Goal: Task Accomplishment & Management: Manage account settings

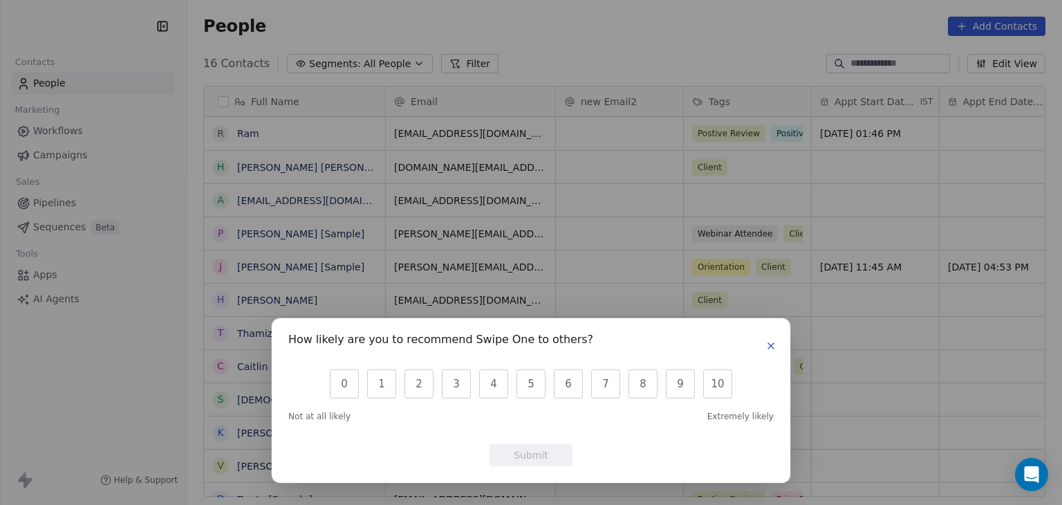
scroll to position [433, 864]
click at [772, 343] on icon "button" at bounding box center [771, 345] width 11 height 11
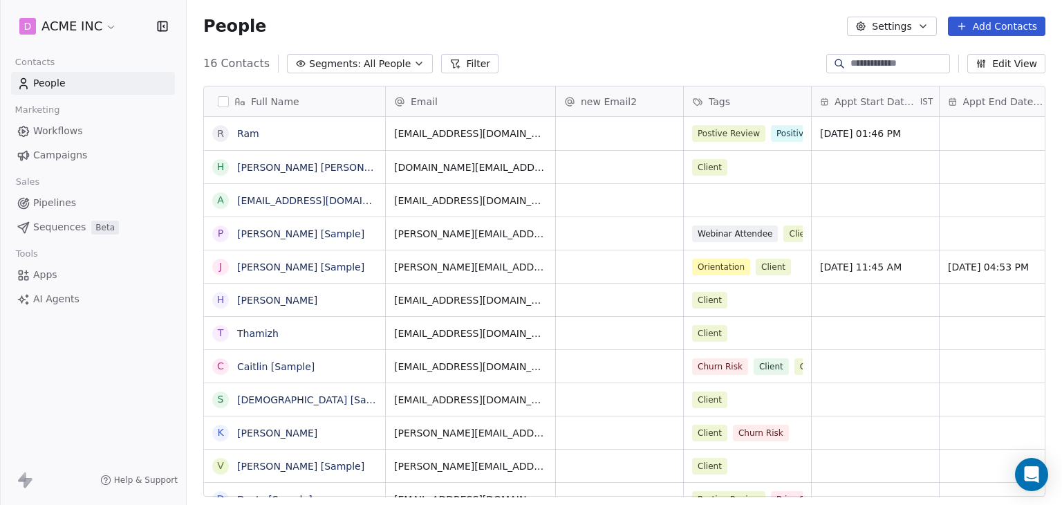
click at [55, 147] on link "Campaigns" at bounding box center [93, 155] width 164 height 23
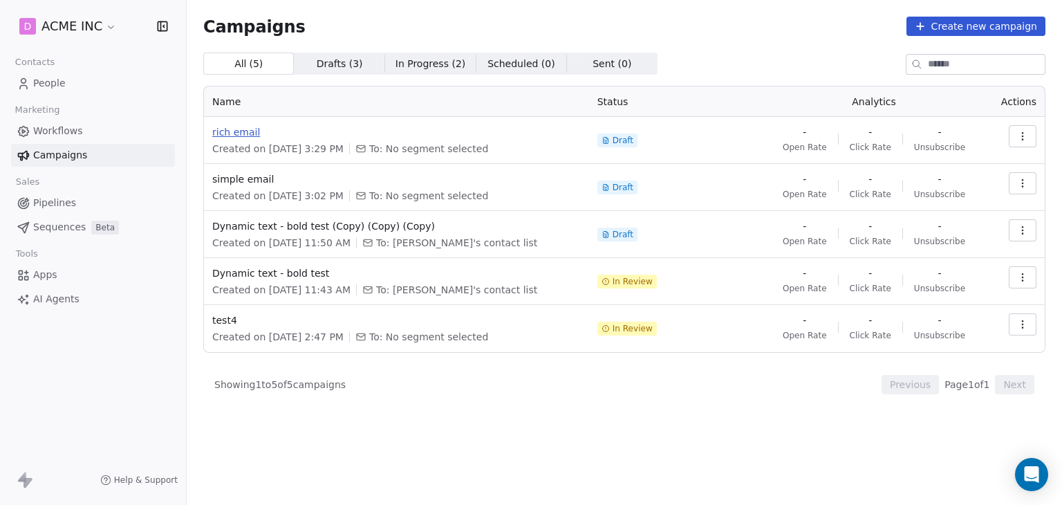
click at [249, 134] on span "rich email" at bounding box center [396, 132] width 369 height 14
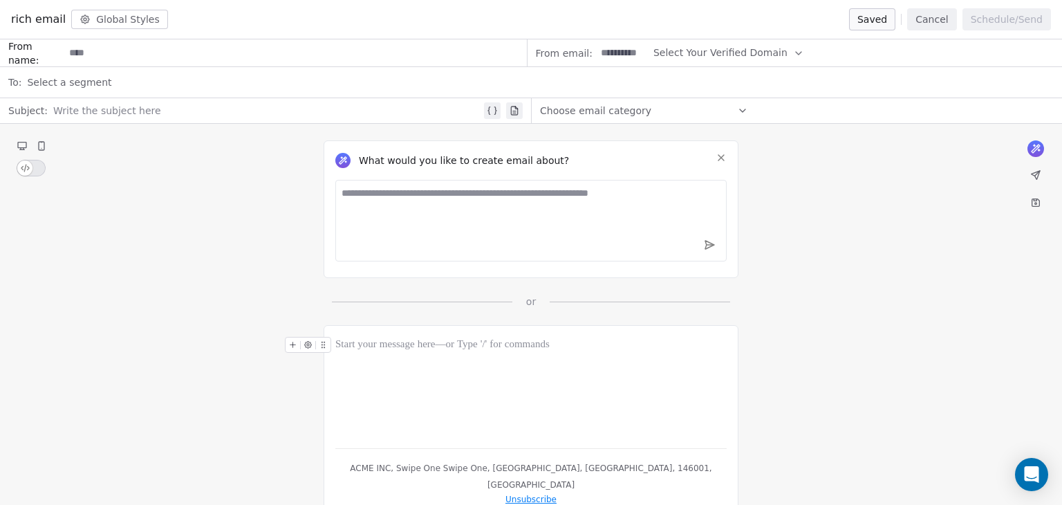
click at [725, 160] on icon at bounding box center [721, 157] width 11 height 11
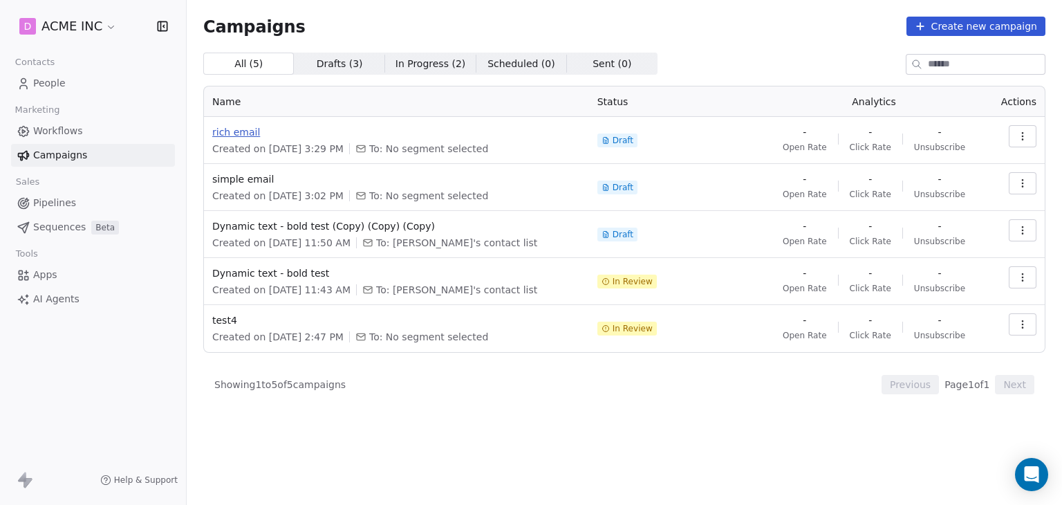
click at [243, 133] on span "rich email" at bounding box center [396, 132] width 369 height 14
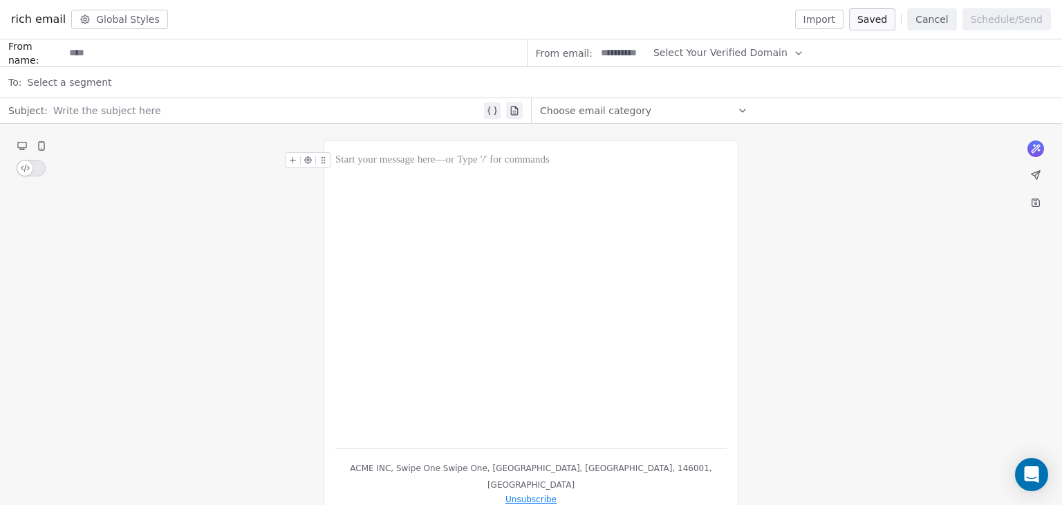
click at [820, 26] on button "Import" at bounding box center [819, 19] width 48 height 19
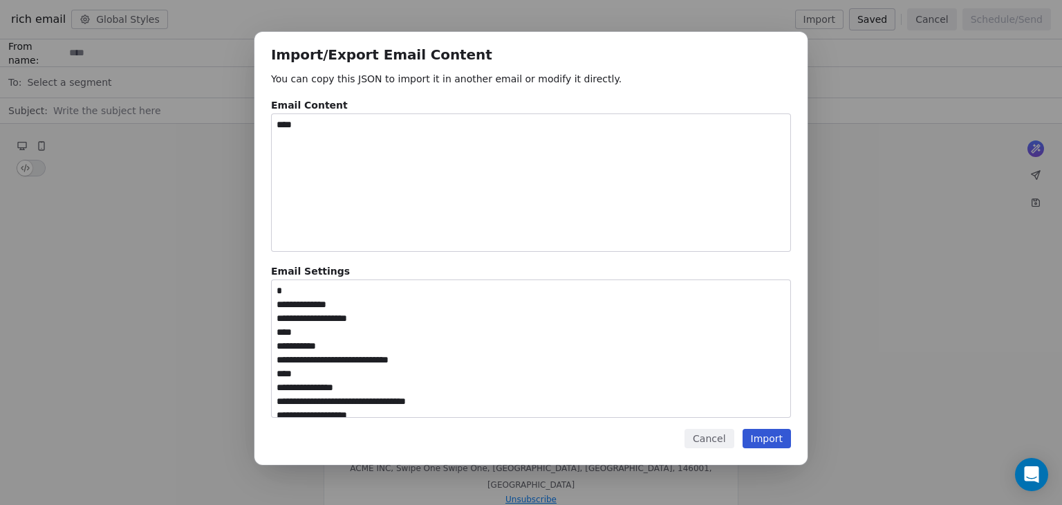
click at [314, 136] on textarea "****" at bounding box center [531, 182] width 519 height 137
drag, startPoint x: 318, startPoint y: 125, endPoint x: 241, endPoint y: 124, distance: 76.8
click at [241, 124] on div "**********" at bounding box center [531, 252] width 1062 height 485
paste textarea "**********"
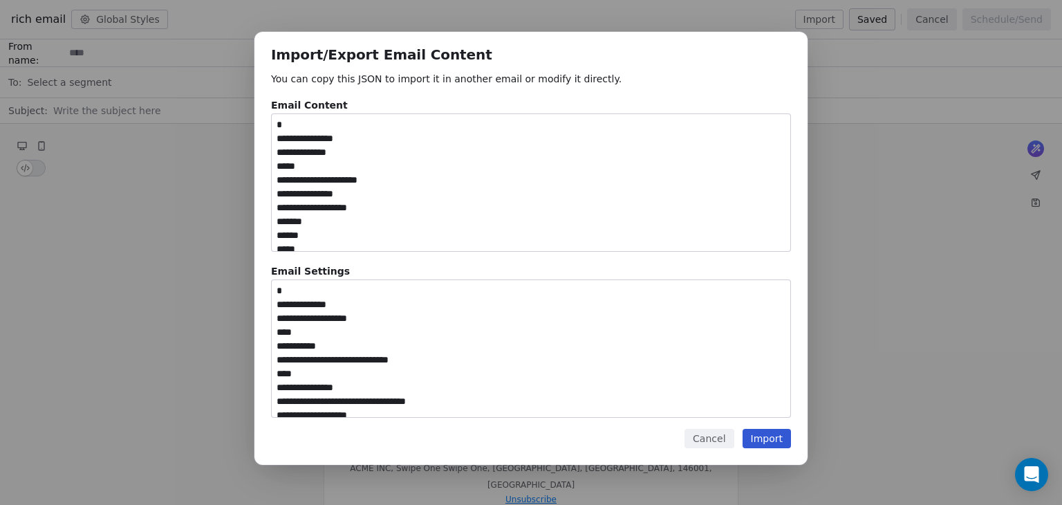
scroll to position [29340, 0]
type textarea "**********"
click at [749, 444] on button "Import" at bounding box center [767, 438] width 48 height 19
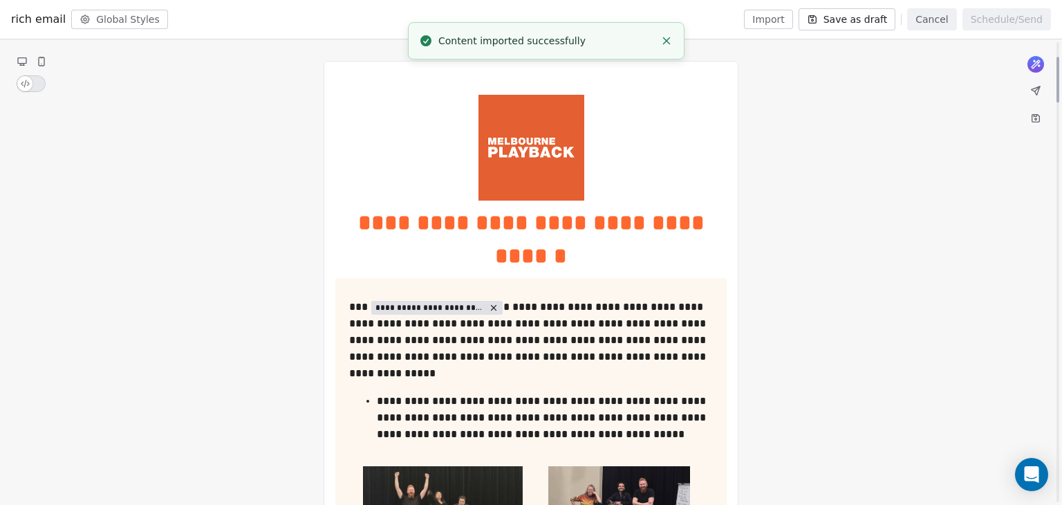
scroll to position [0, 0]
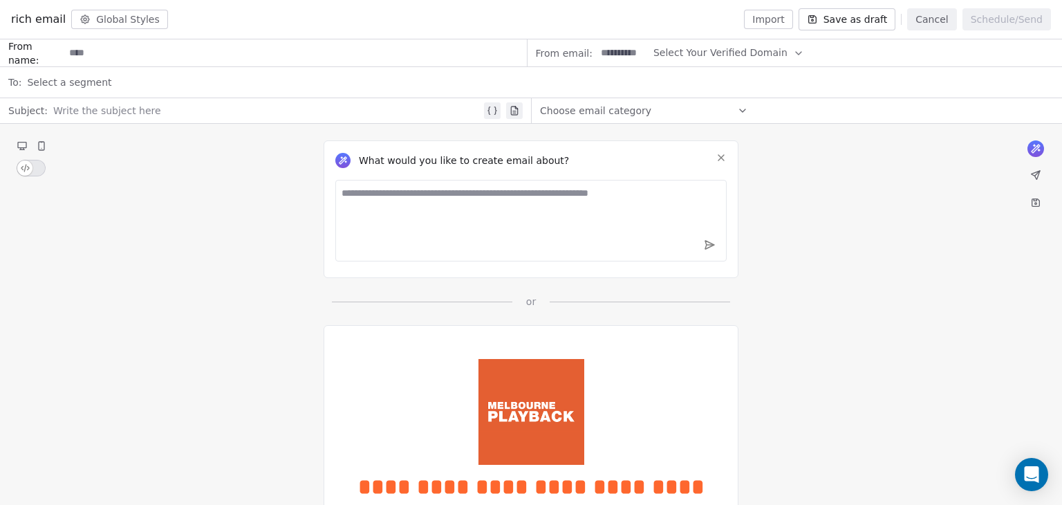
click at [793, 24] on button "Import" at bounding box center [768, 19] width 48 height 19
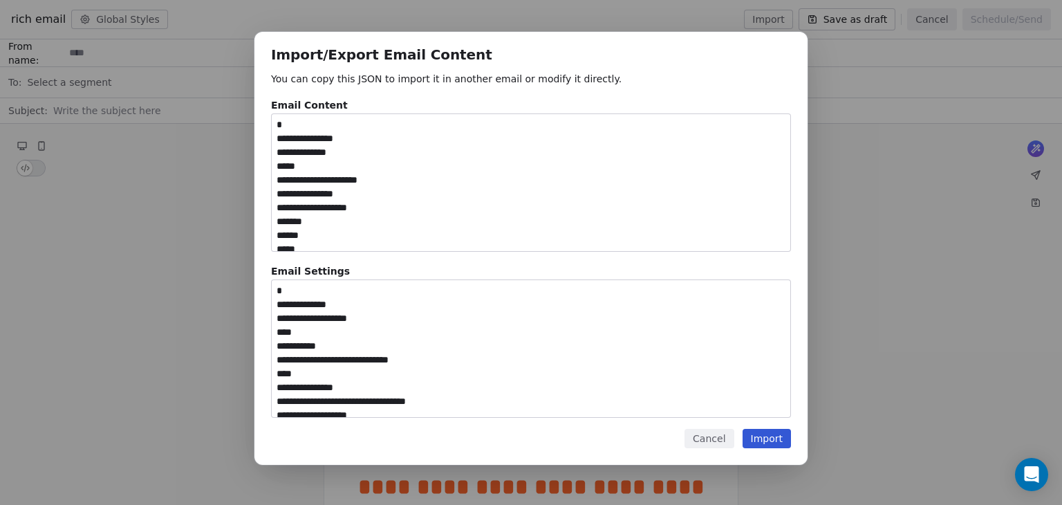
click at [759, 445] on button "Import" at bounding box center [767, 438] width 48 height 19
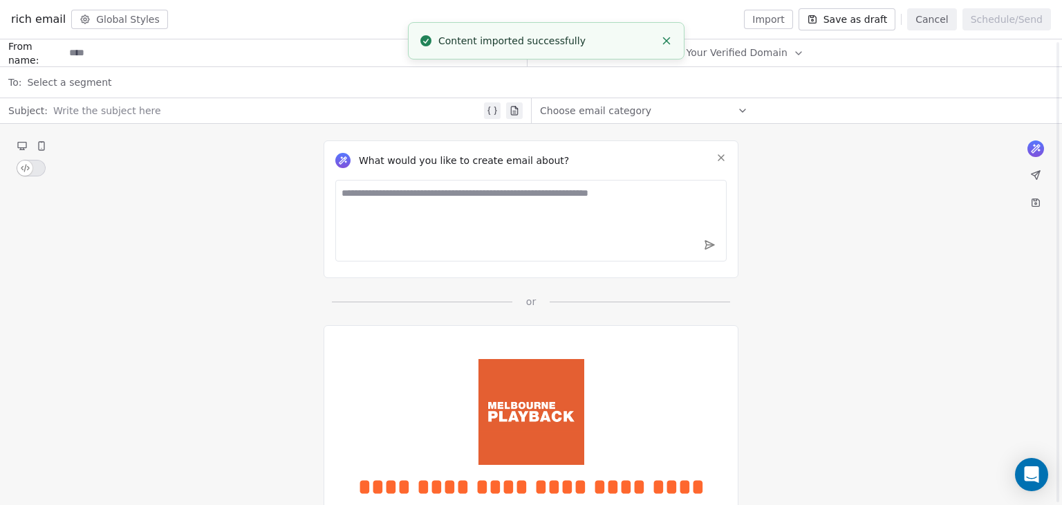
scroll to position [5676, 0]
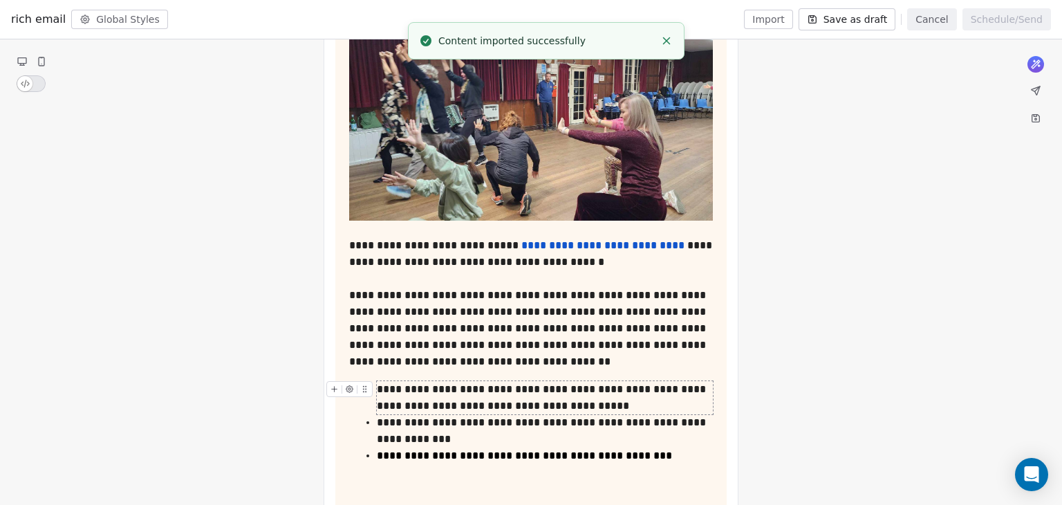
click at [943, 19] on button "Cancel" at bounding box center [931, 19] width 49 height 22
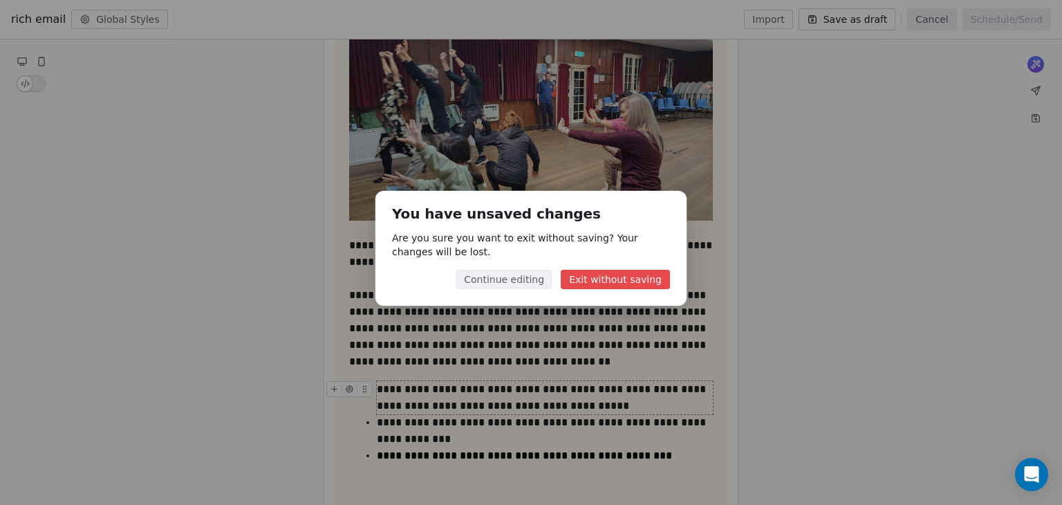
click at [770, 221] on div "You have unsaved changes Are you sure you want to exit without saving? Your cha…" at bounding box center [531, 252] width 1062 height 167
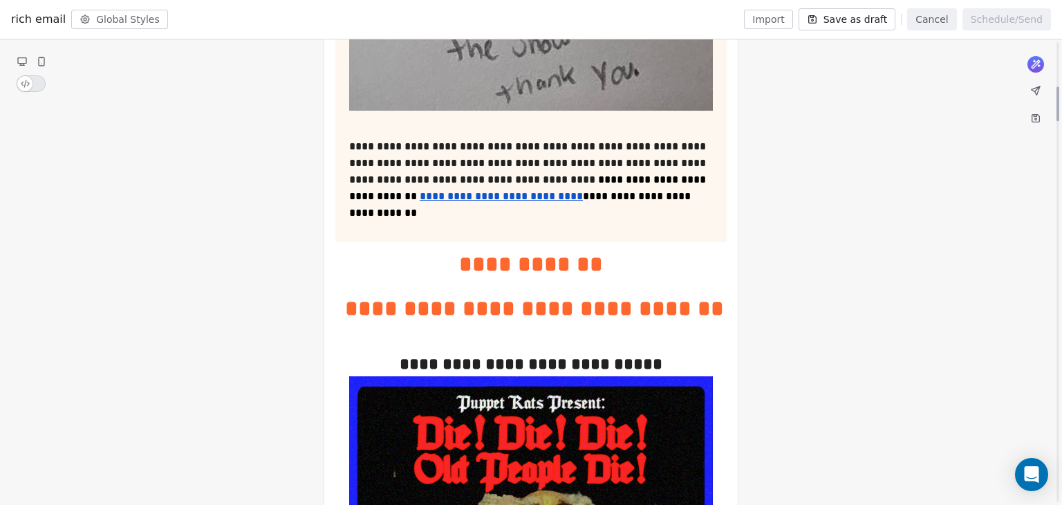
scroll to position [0, 0]
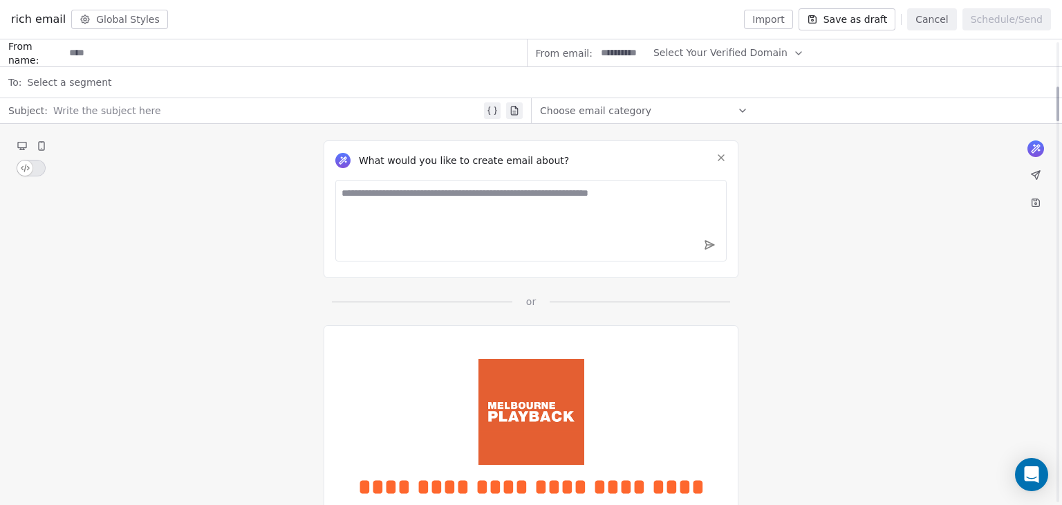
drag, startPoint x: 1055, startPoint y: 405, endPoint x: 1062, endPoint y: -60, distance: 464.8
click at [1059, 86] on div at bounding box center [1058, 103] width 3 height 35
click at [737, 167] on div "What would you like to create email about?" at bounding box center [531, 209] width 415 height 138
click at [723, 151] on button at bounding box center [721, 157] width 17 height 17
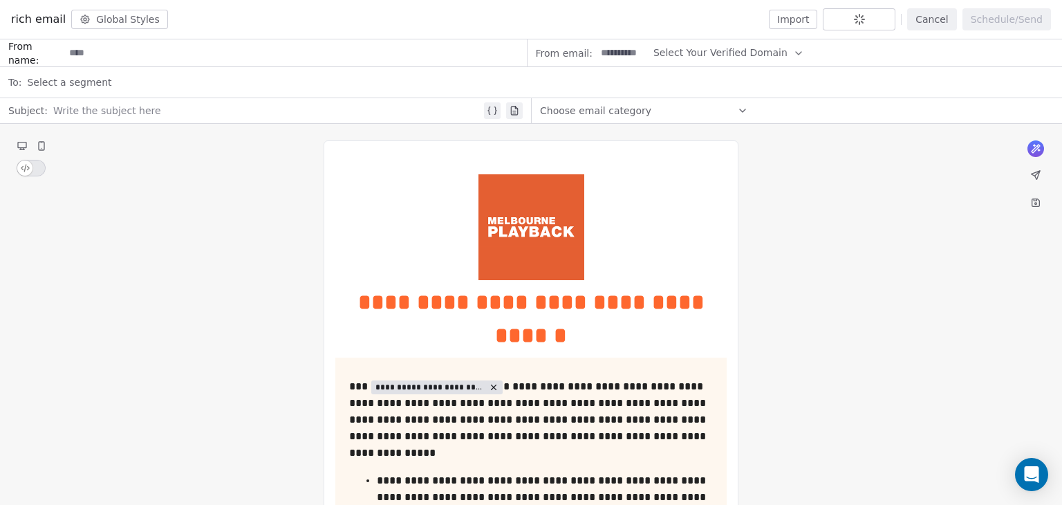
click at [615, 55] on input at bounding box center [623, 53] width 54 height 26
click at [924, 18] on button "Cancel" at bounding box center [931, 19] width 49 height 22
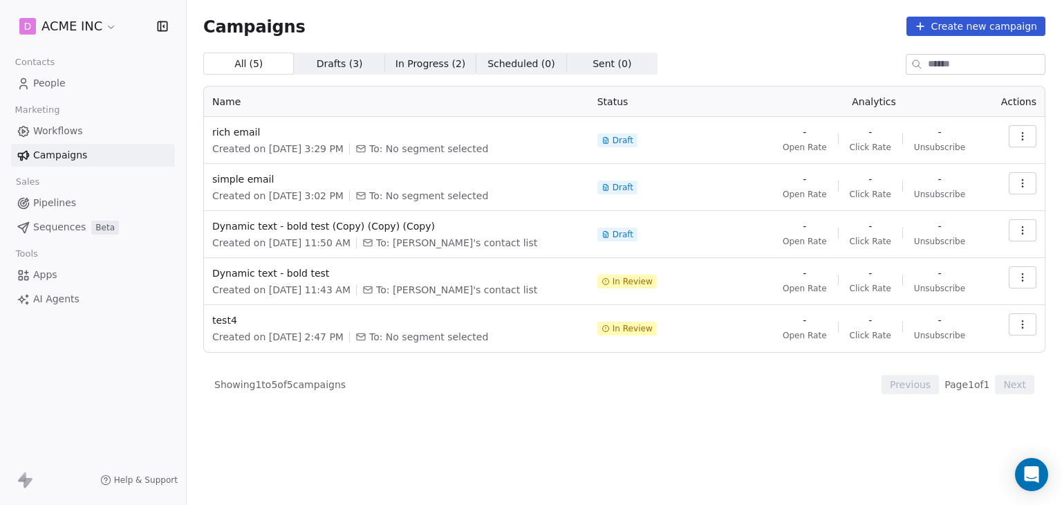
click at [35, 84] on span "People" at bounding box center [49, 83] width 33 height 15
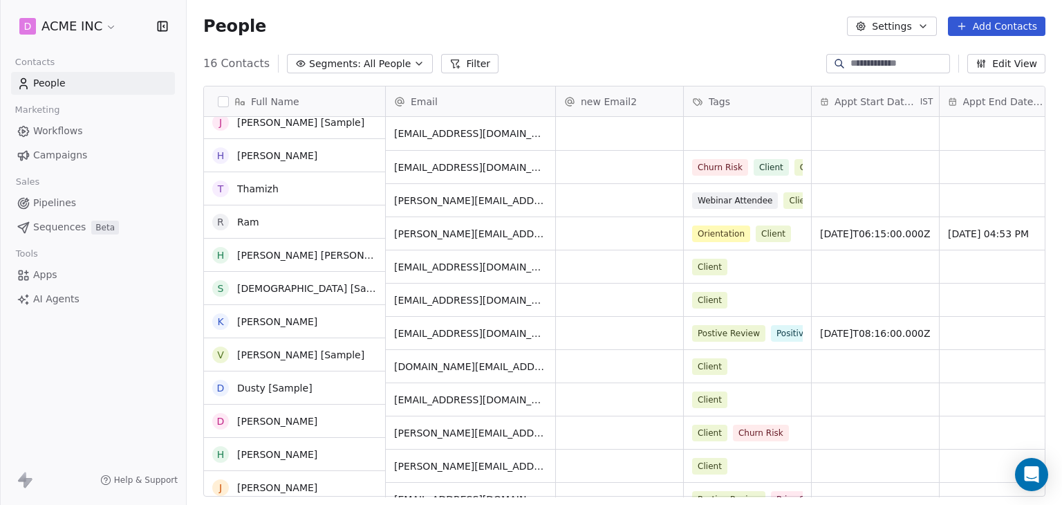
scroll to position [150, 0]
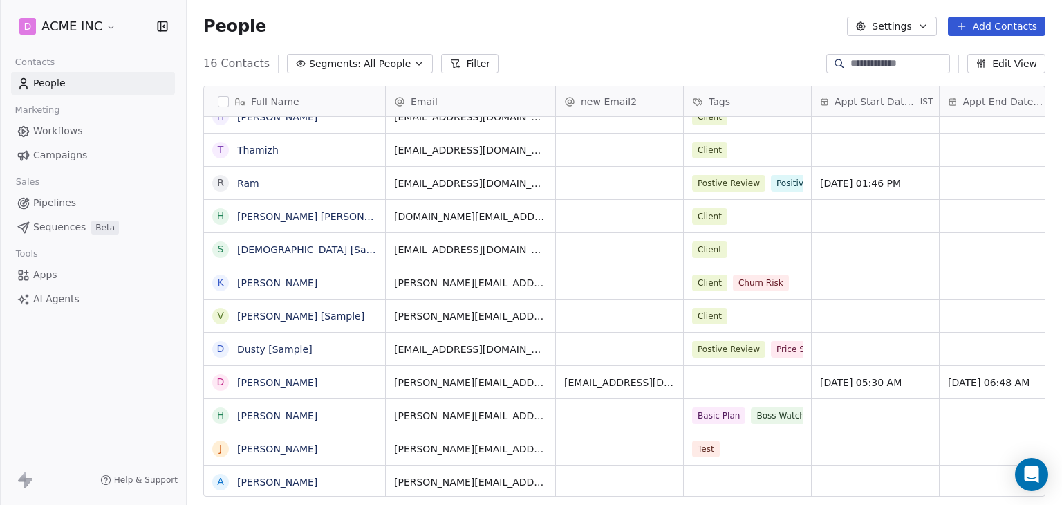
click at [326, 68] on span "Segments:" at bounding box center [335, 64] width 52 height 15
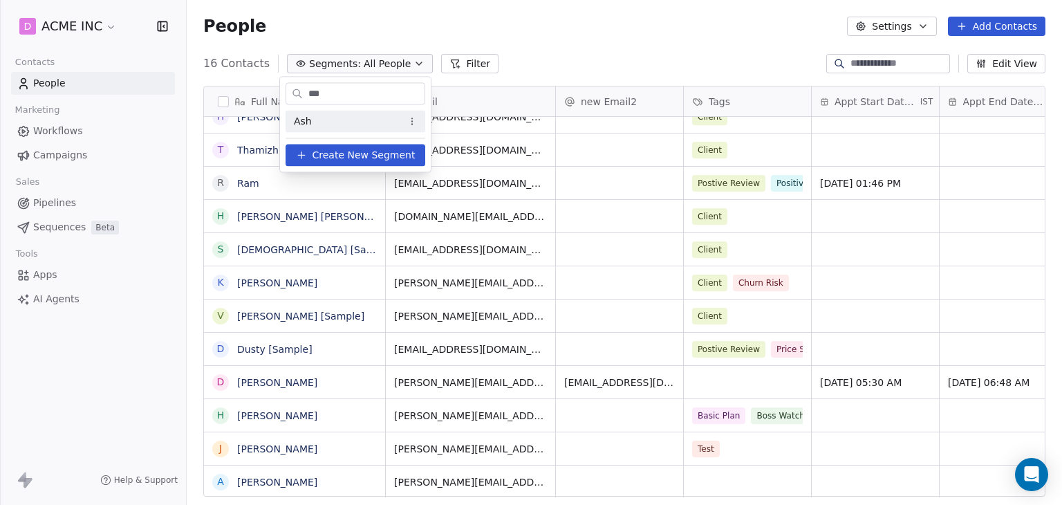
type input "***"
click at [335, 125] on div "Ash" at bounding box center [356, 121] width 140 height 22
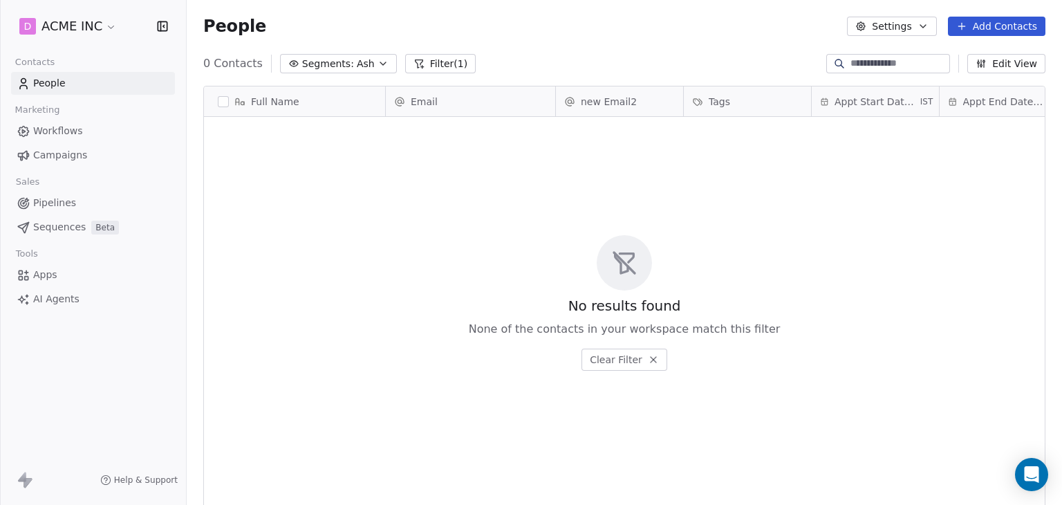
scroll to position [433, 864]
click at [427, 66] on button "Filter (1)" at bounding box center [440, 63] width 71 height 19
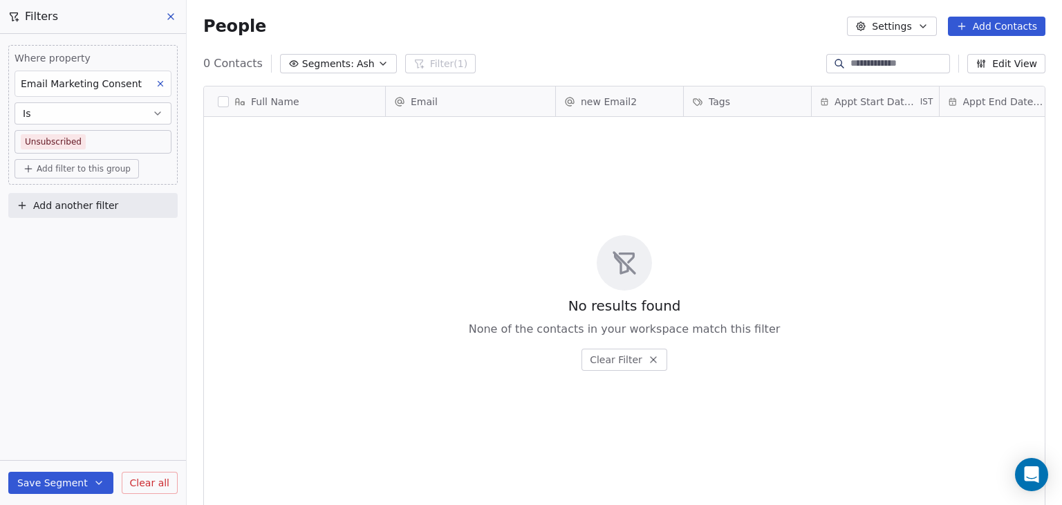
click at [163, 84] on icon at bounding box center [161, 84] width 10 height 10
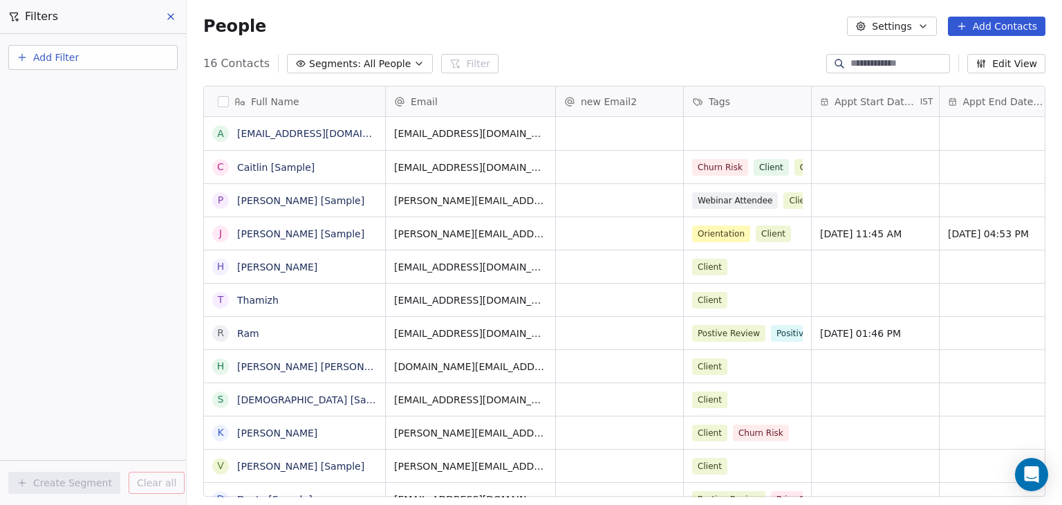
click at [102, 62] on button "Add Filter" at bounding box center [92, 57] width 169 height 25
click at [344, 35] on html "D ACME INC Contacts People Marketing Workflows Campaigns Sales Pipelines Sequen…" at bounding box center [531, 252] width 1062 height 505
click at [174, 13] on icon at bounding box center [170, 16] width 11 height 11
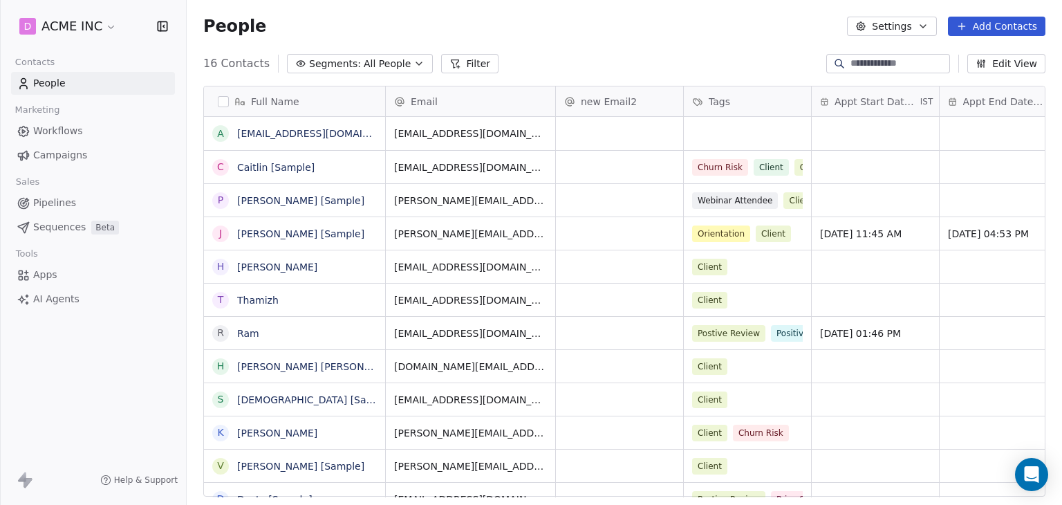
click at [333, 59] on span "Segments:" at bounding box center [335, 64] width 52 height 15
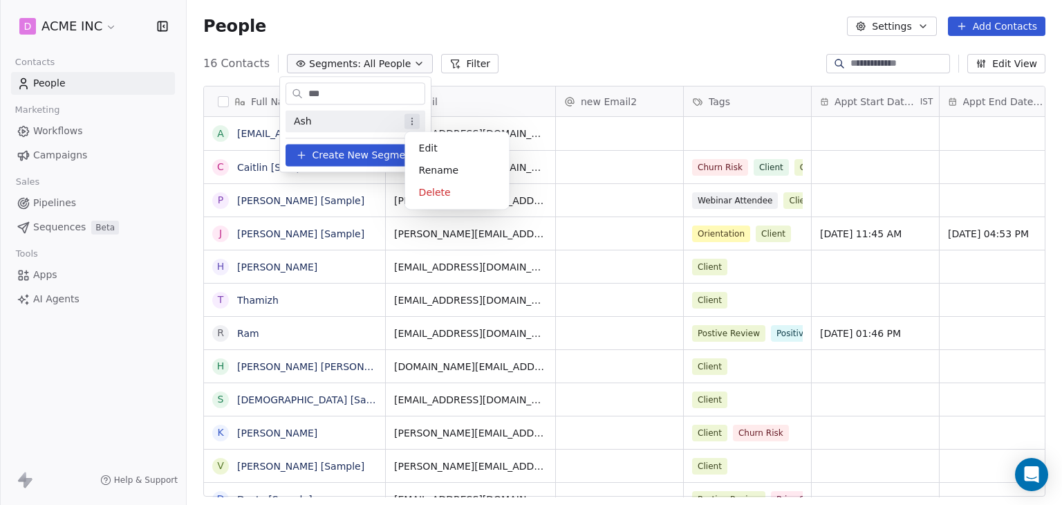
click at [412, 117] on html "D ACME INC Contacts People Marketing Workflows Campaigns Sales Pipelines Sequen…" at bounding box center [531, 252] width 1062 height 505
click at [420, 197] on div "Delete" at bounding box center [457, 192] width 93 height 22
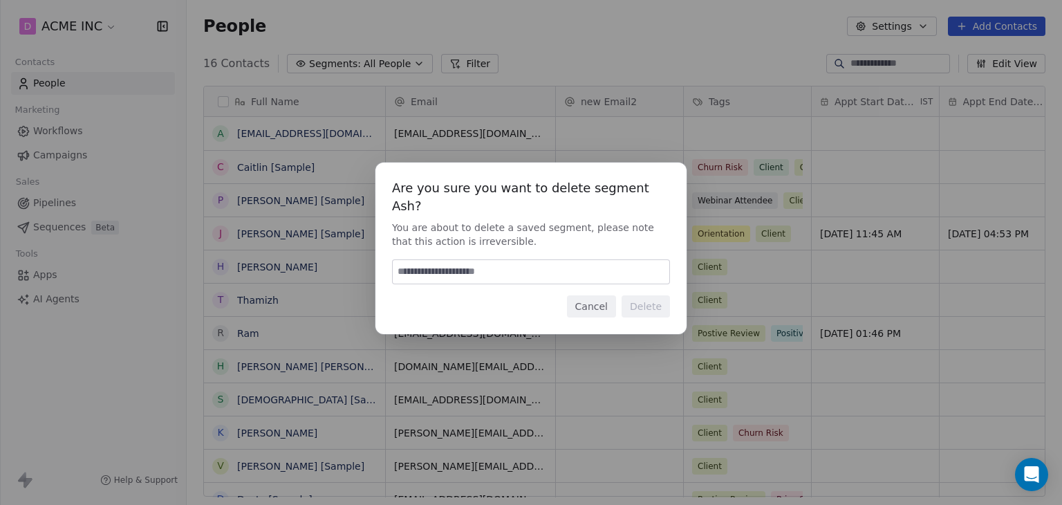
click at [492, 263] on input at bounding box center [531, 272] width 277 height 24
type input "****"
type input "******"
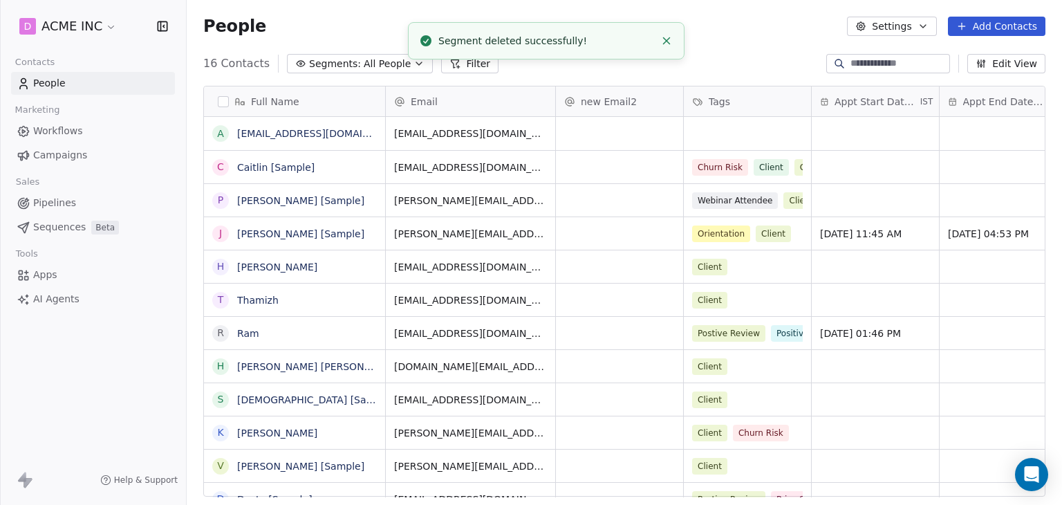
click at [364, 66] on span "All People" at bounding box center [387, 64] width 47 height 15
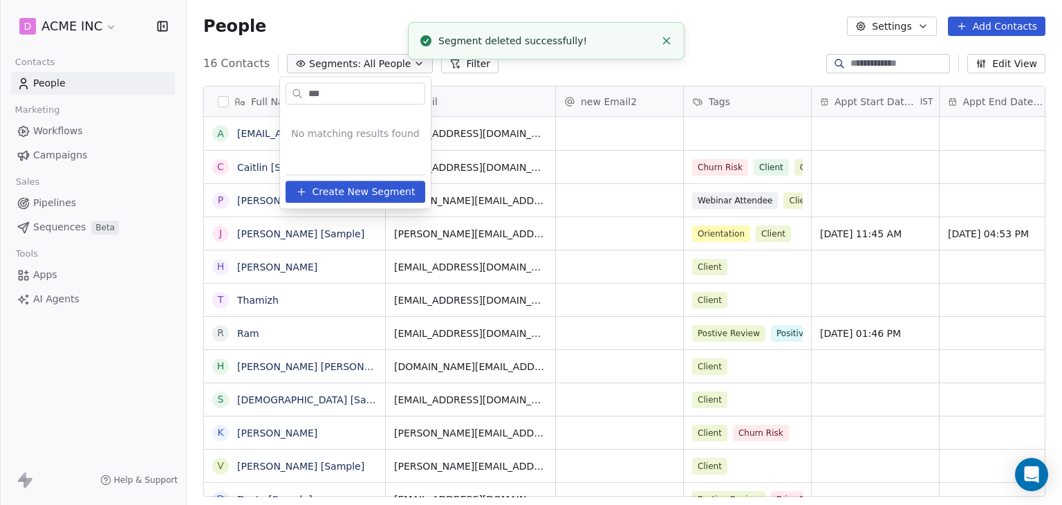
drag, startPoint x: 349, startPoint y: 98, endPoint x: 247, endPoint y: 96, distance: 101.7
click at [247, 96] on html "D ACME INC Contacts People Marketing Workflows Campaigns Sales Pipelines Sequen…" at bounding box center [531, 252] width 1062 height 505
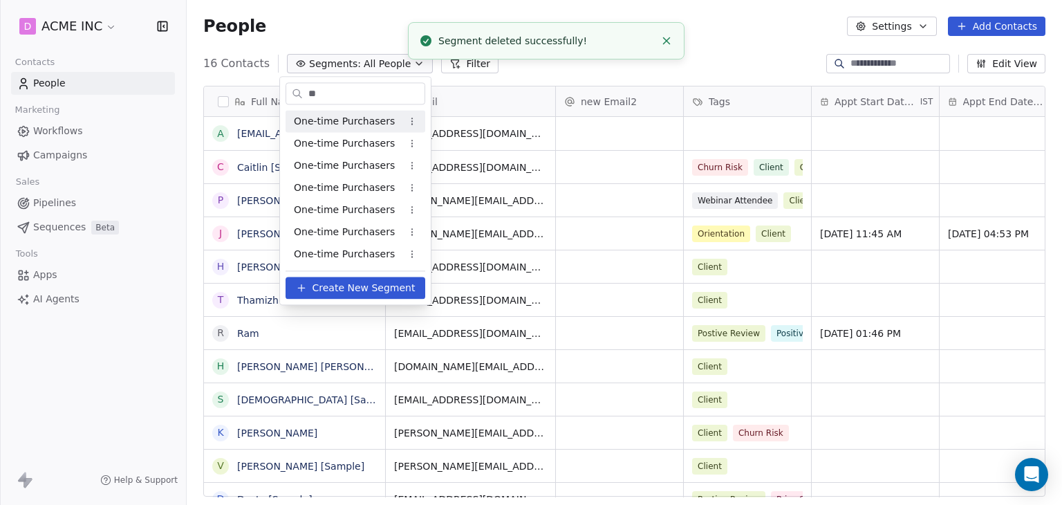
type input "*"
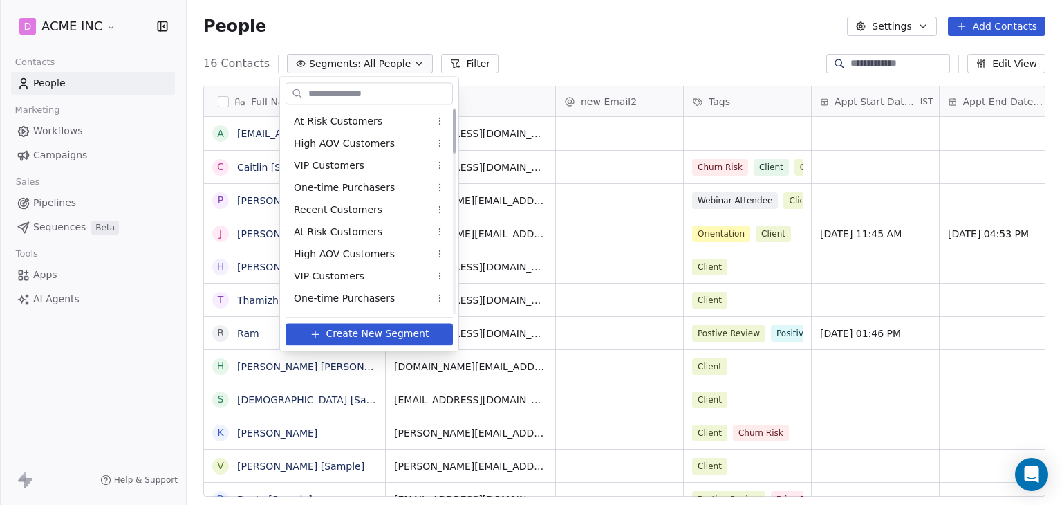
scroll to position [0, 0]
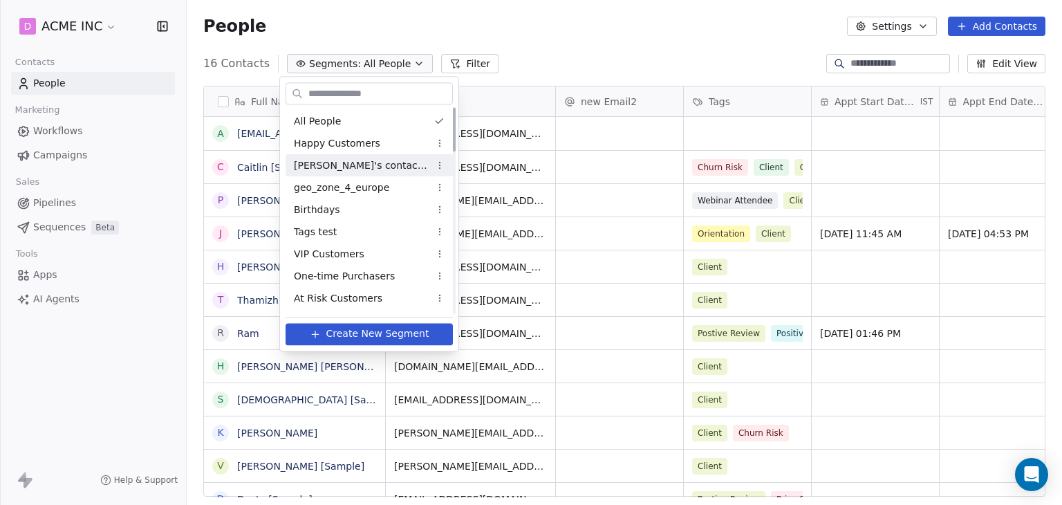
click at [352, 163] on span "Mrinal's contact list" at bounding box center [362, 165] width 136 height 15
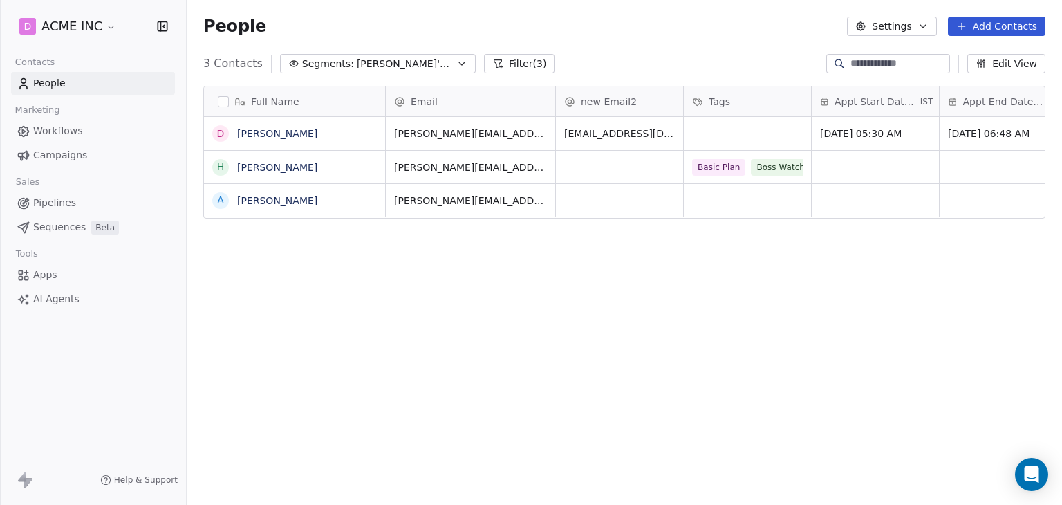
scroll to position [433, 864]
click at [495, 62] on button "Filter (3)" at bounding box center [519, 63] width 71 height 19
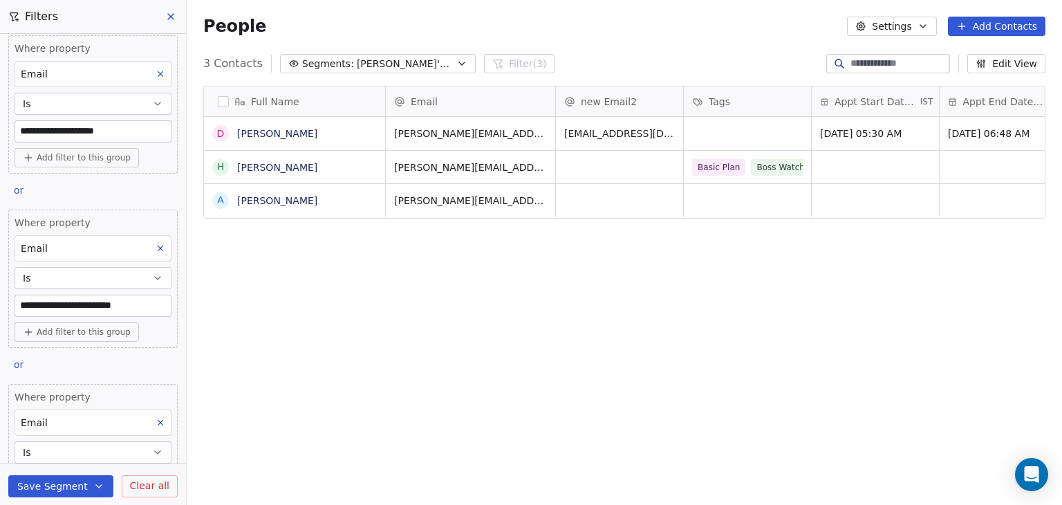
scroll to position [0, 0]
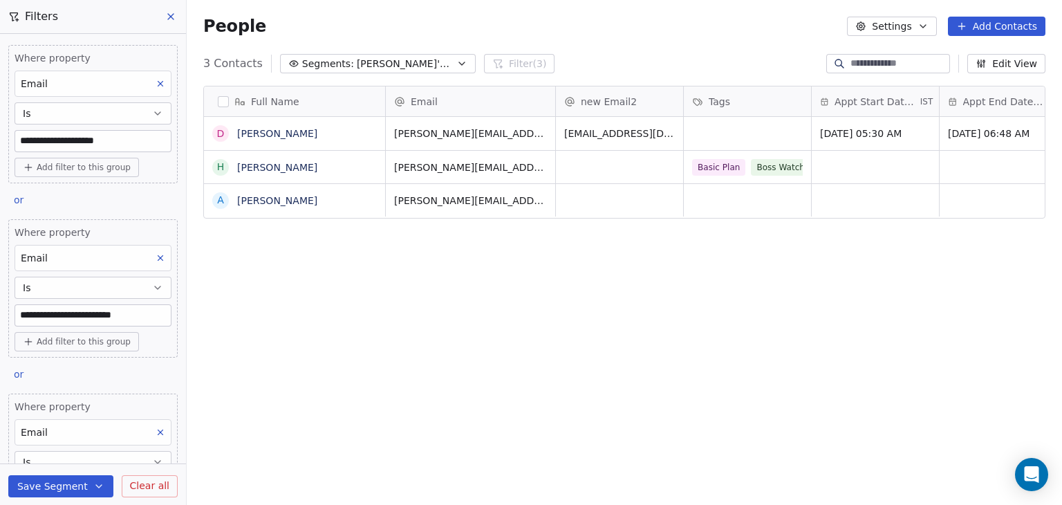
click at [156, 257] on icon at bounding box center [161, 258] width 10 height 10
type input "**********"
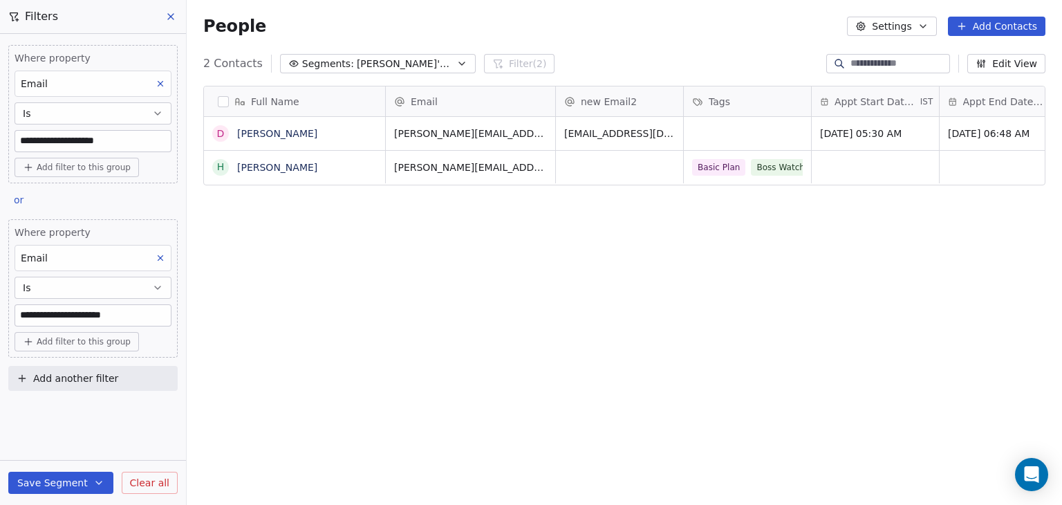
scroll to position [433, 864]
click at [64, 483] on button "Save Segment" at bounding box center [60, 483] width 105 height 22
click at [90, 454] on button "Update existing segment" at bounding box center [92, 447] width 155 height 25
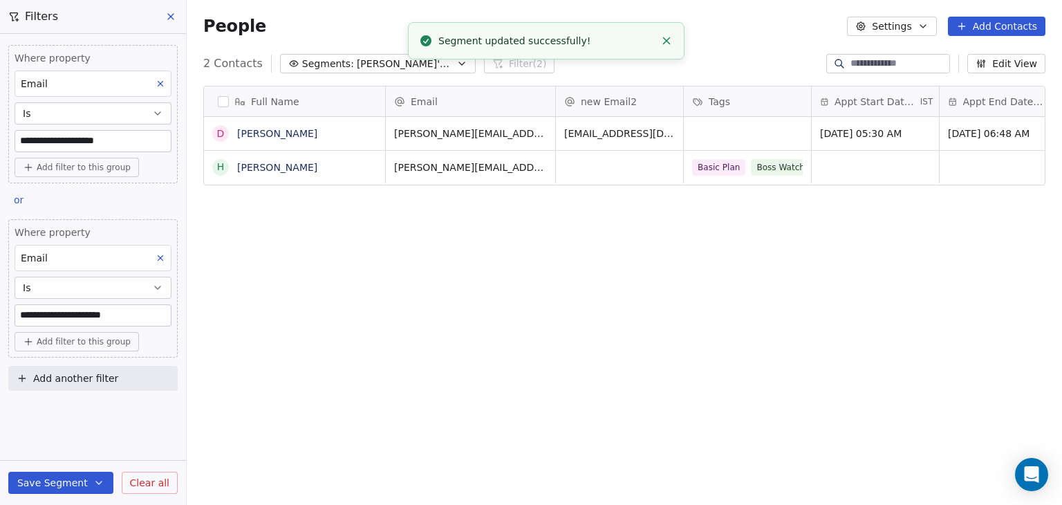
click at [180, 17] on button at bounding box center [171, 16] width 21 height 19
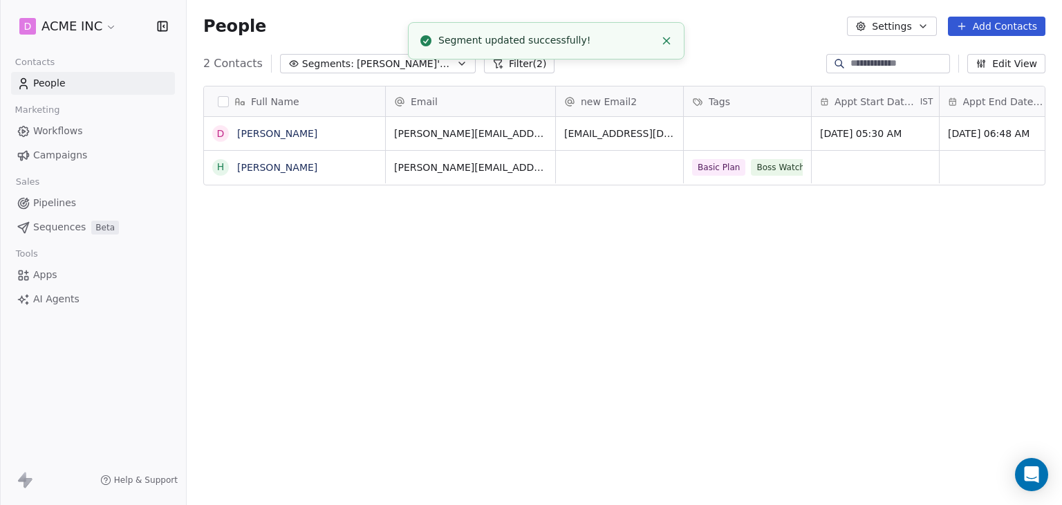
click at [666, 42] on icon "Close toast" at bounding box center [666, 41] width 12 height 12
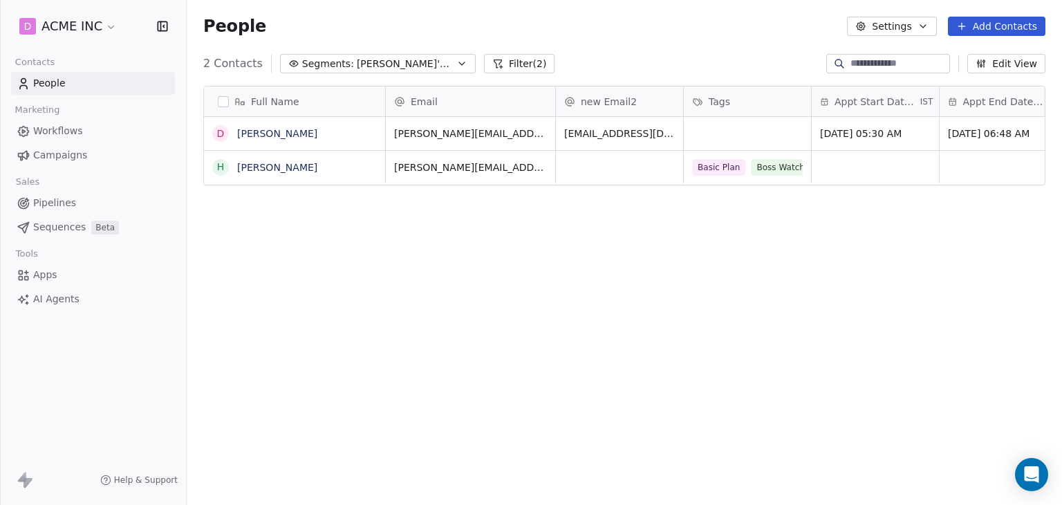
click at [506, 58] on button "Filter (2)" at bounding box center [519, 63] width 71 height 19
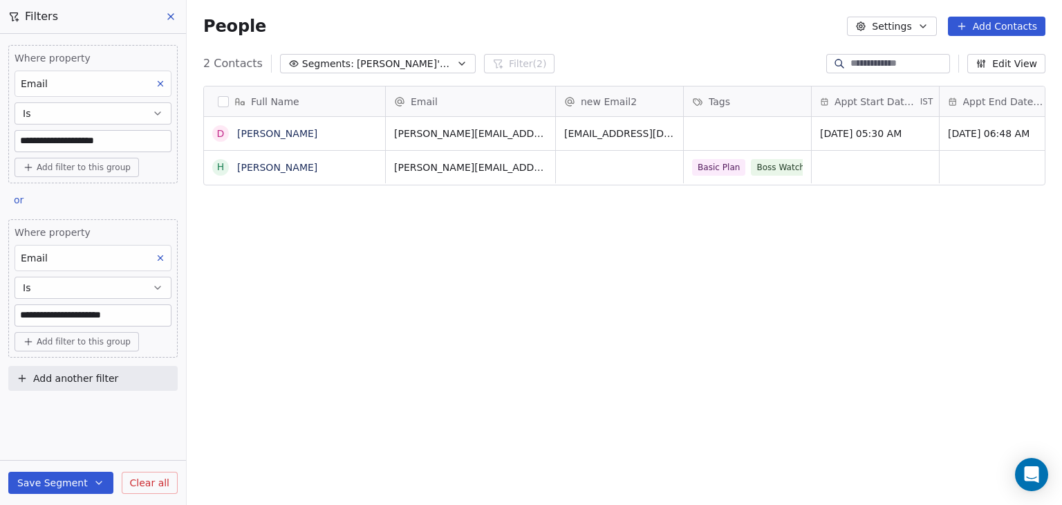
click at [163, 472] on button "Clear all" at bounding box center [150, 483] width 56 height 22
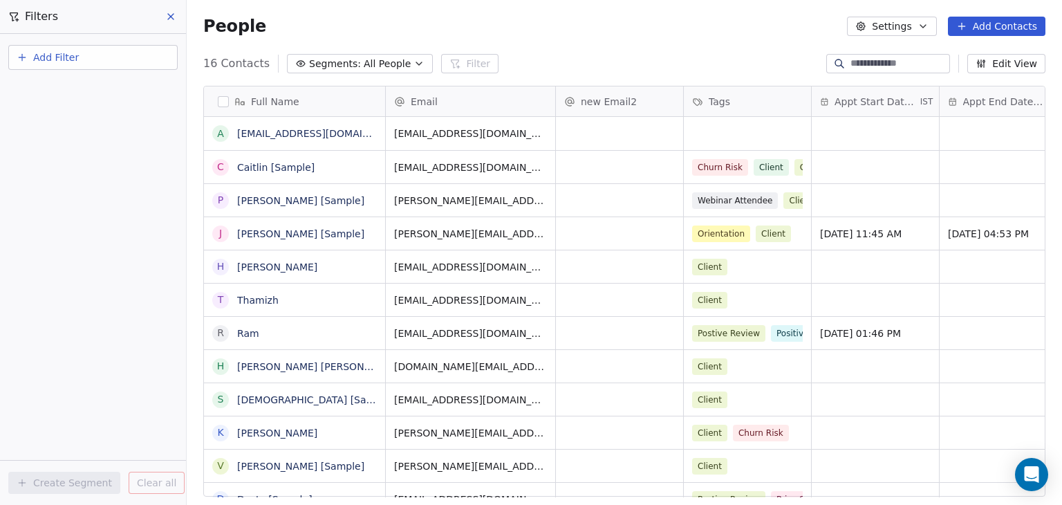
click at [165, 15] on button at bounding box center [171, 16] width 21 height 19
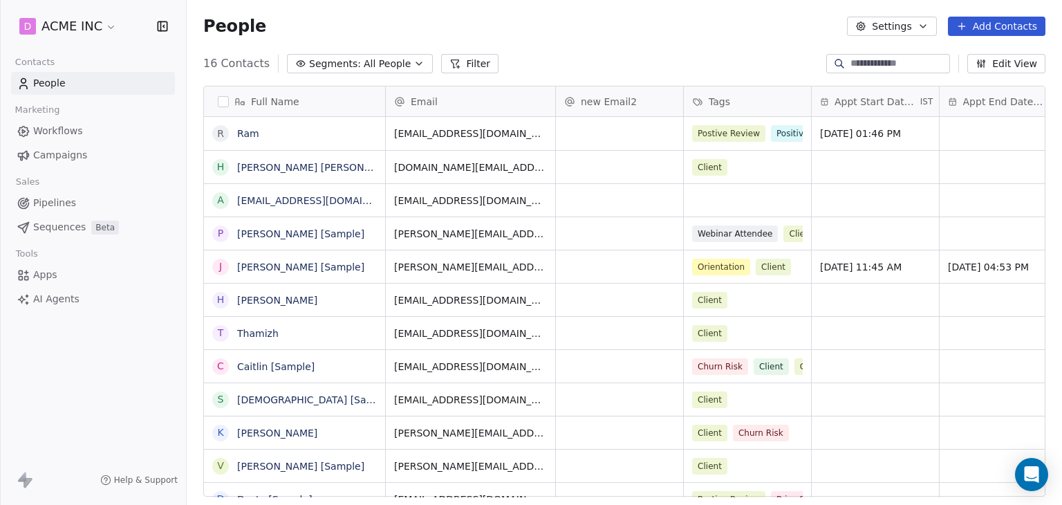
click at [315, 68] on span "Segments:" at bounding box center [335, 64] width 52 height 15
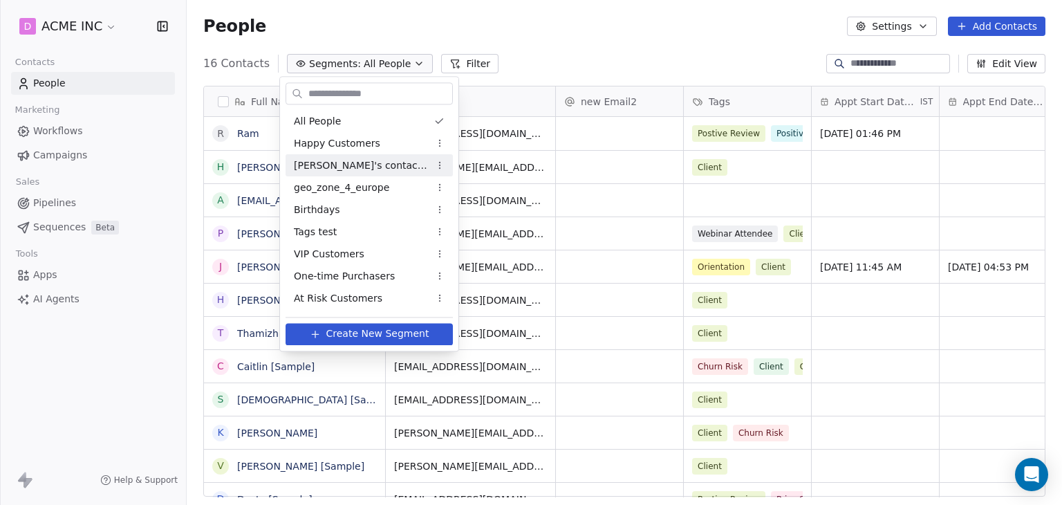
click at [509, 52] on html "D ACME INC Contacts People Marketing Workflows Campaigns Sales Pipelines Sequen…" at bounding box center [531, 252] width 1062 height 505
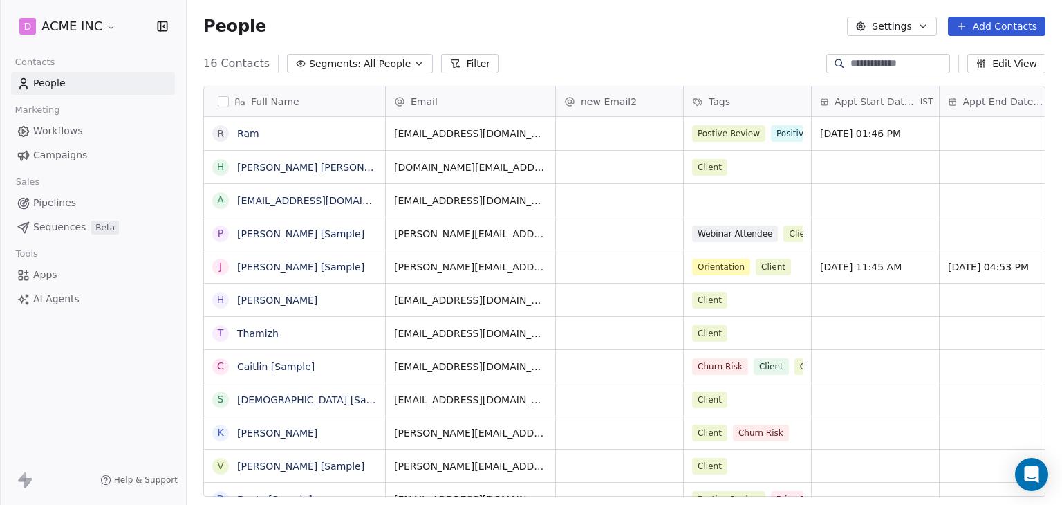
click at [465, 59] on button "Filter" at bounding box center [469, 63] width 57 height 19
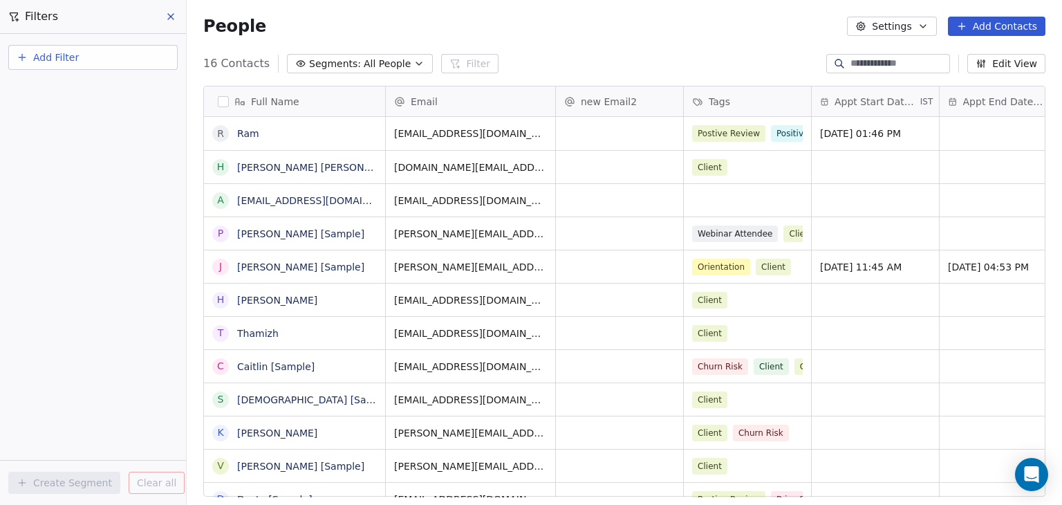
click at [64, 53] on span "Add Filter" at bounding box center [56, 57] width 46 height 15
click at [75, 91] on span "Contact properties" at bounding box center [68, 89] width 90 height 15
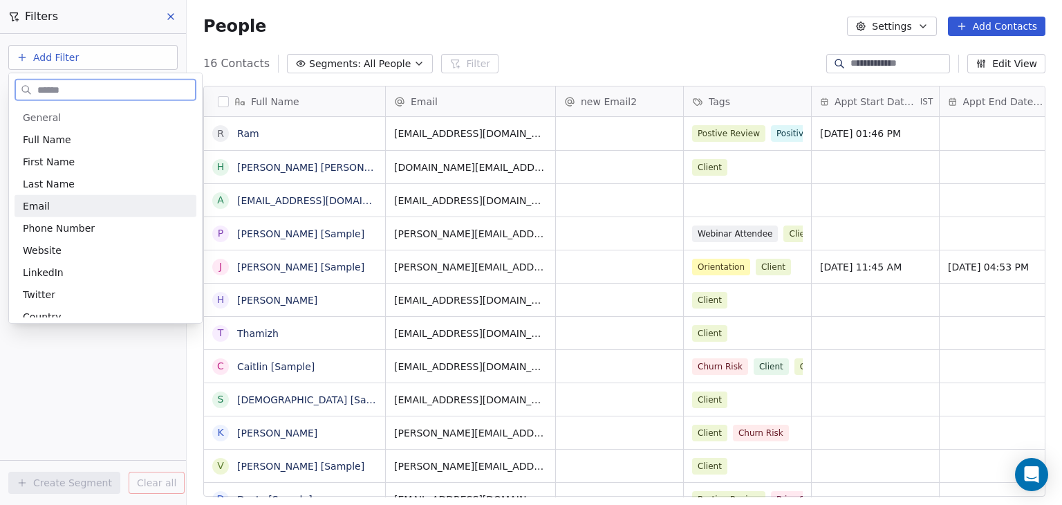
click at [21, 201] on div "Email" at bounding box center [106, 206] width 182 height 22
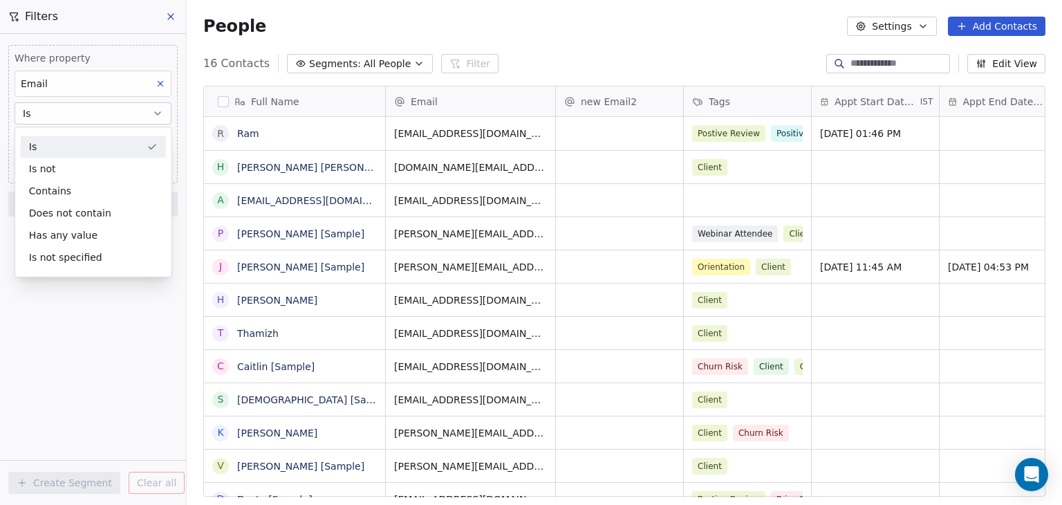
click at [88, 145] on div "Is" at bounding box center [93, 147] width 145 height 22
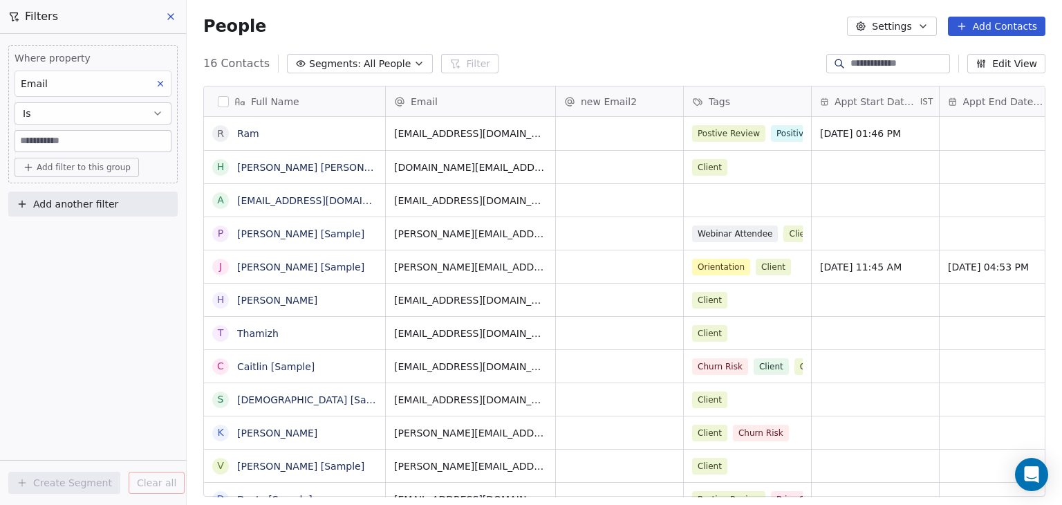
click at [88, 144] on input at bounding box center [93, 141] width 156 height 21
click at [64, 145] on input at bounding box center [93, 141] width 156 height 21
paste input "**********"
type input "**********"
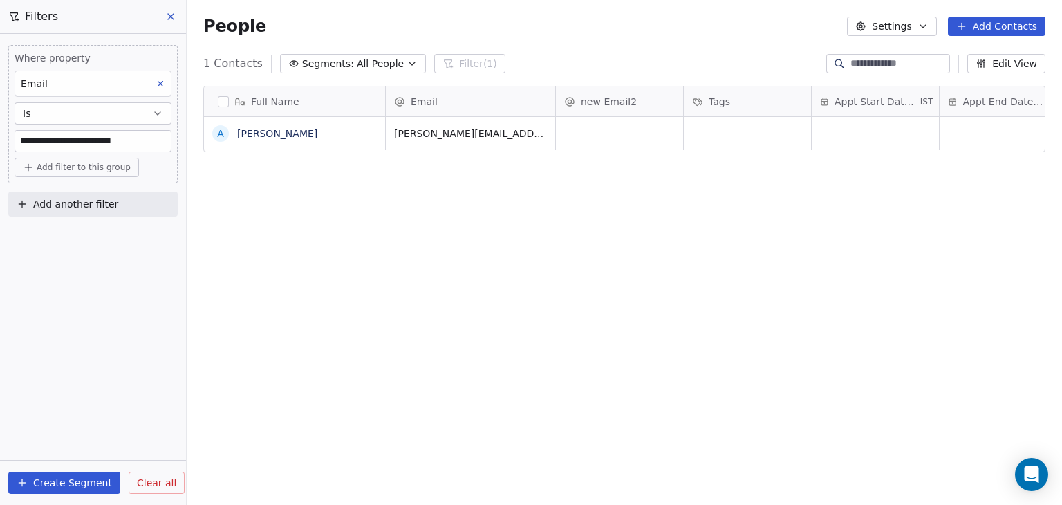
click at [91, 478] on button "Create Segment" at bounding box center [64, 483] width 112 height 22
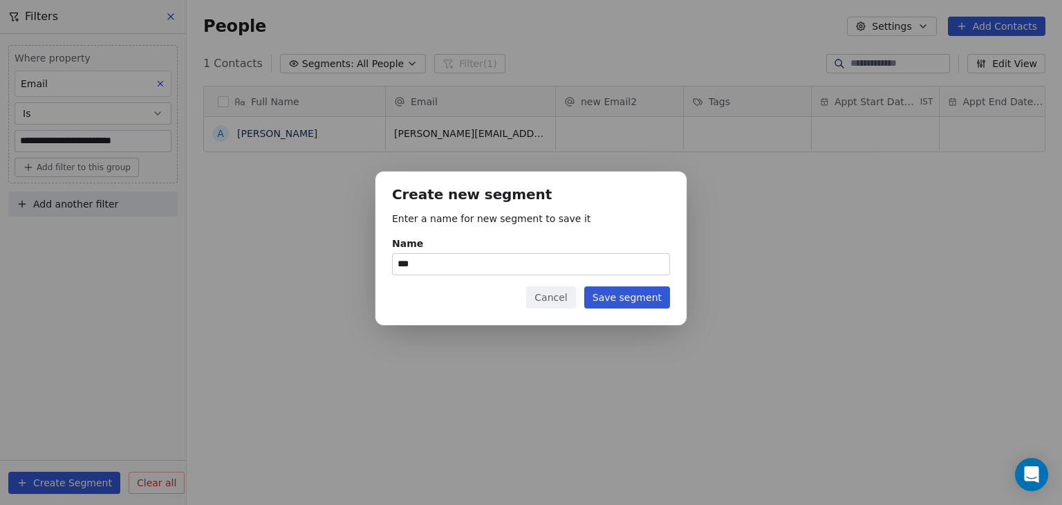
type input "***"
click at [629, 282] on div "Create new segment Enter a name for new segment to save it Name *** Cancel Save…" at bounding box center [531, 248] width 311 height 153
click at [625, 302] on button "Save segment" at bounding box center [627, 297] width 86 height 22
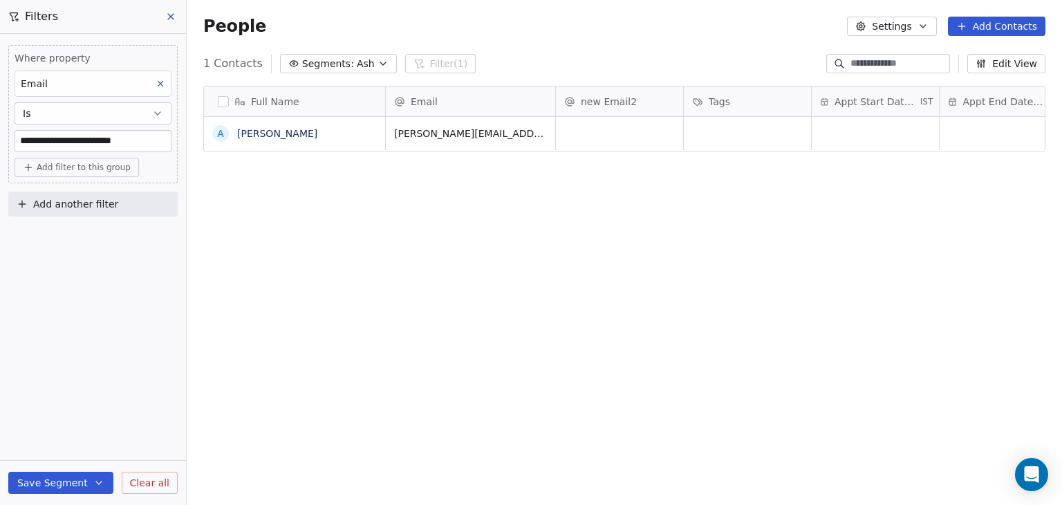
click at [149, 481] on span "Clear all" at bounding box center [149, 483] width 39 height 15
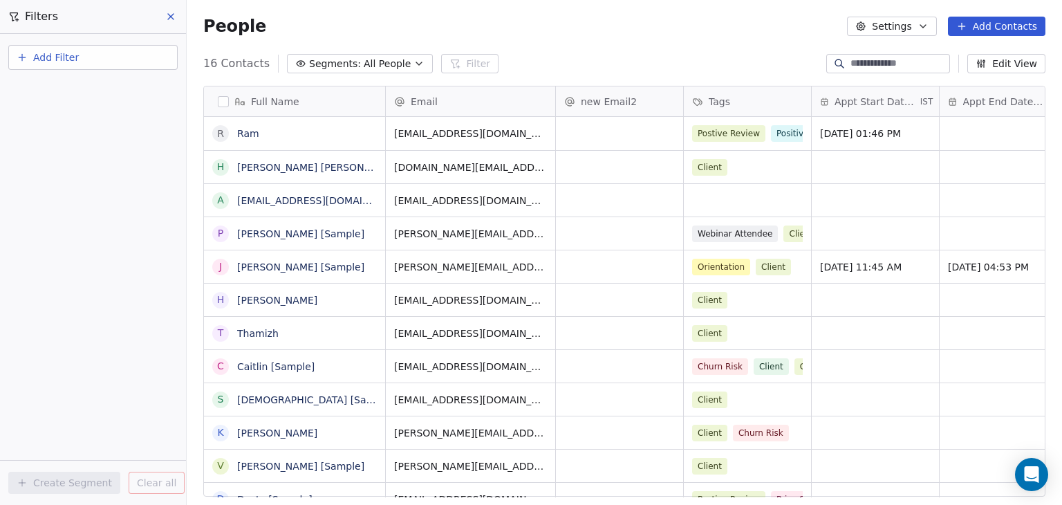
click at [176, 22] on button at bounding box center [171, 16] width 21 height 19
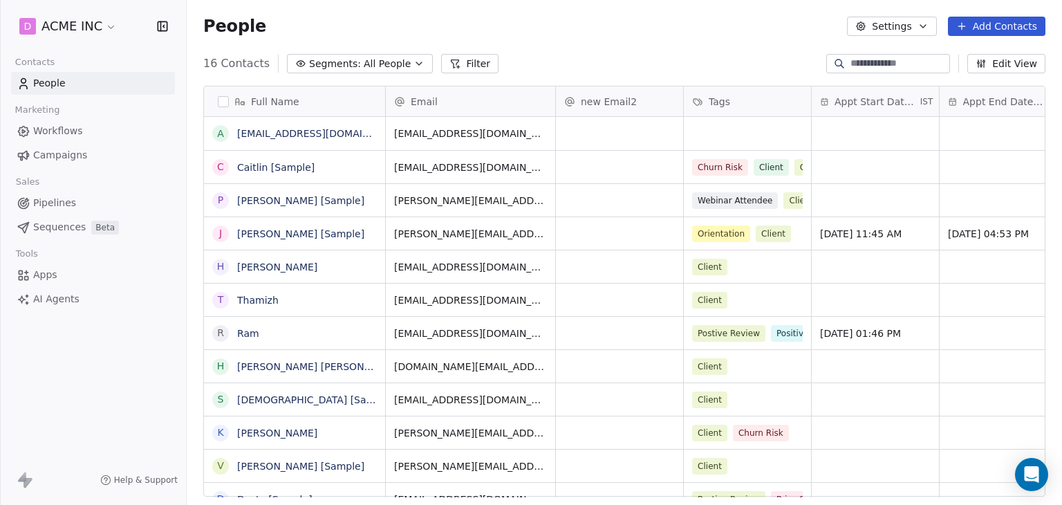
click at [343, 72] on button "Segments: All People" at bounding box center [360, 63] width 146 height 19
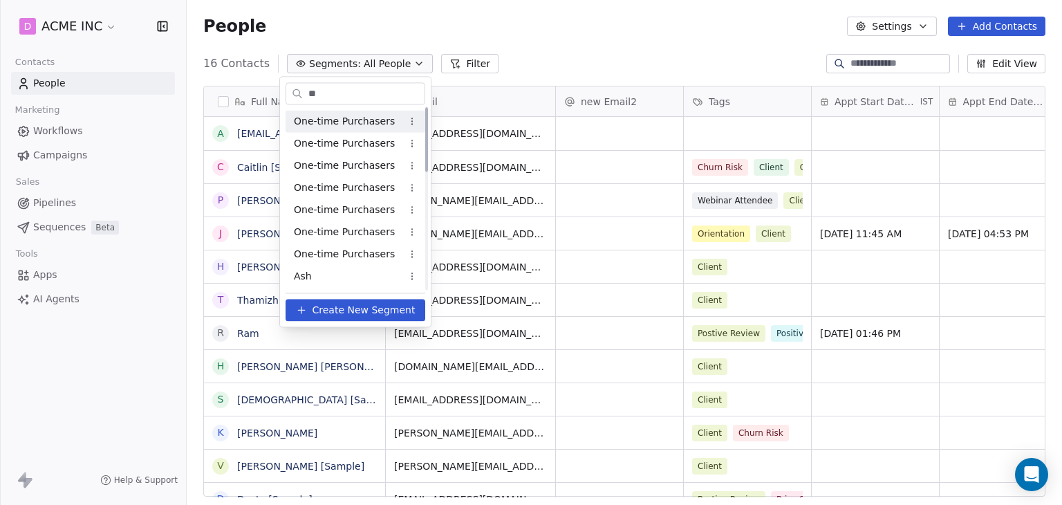
scroll to position [0, 0]
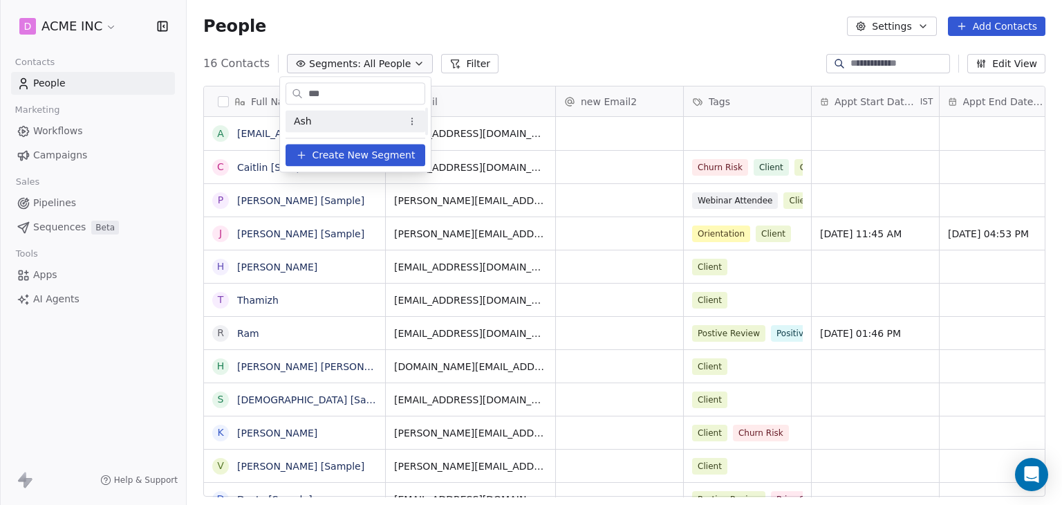
type input "***"
click at [332, 120] on div "Ash" at bounding box center [356, 121] width 140 height 22
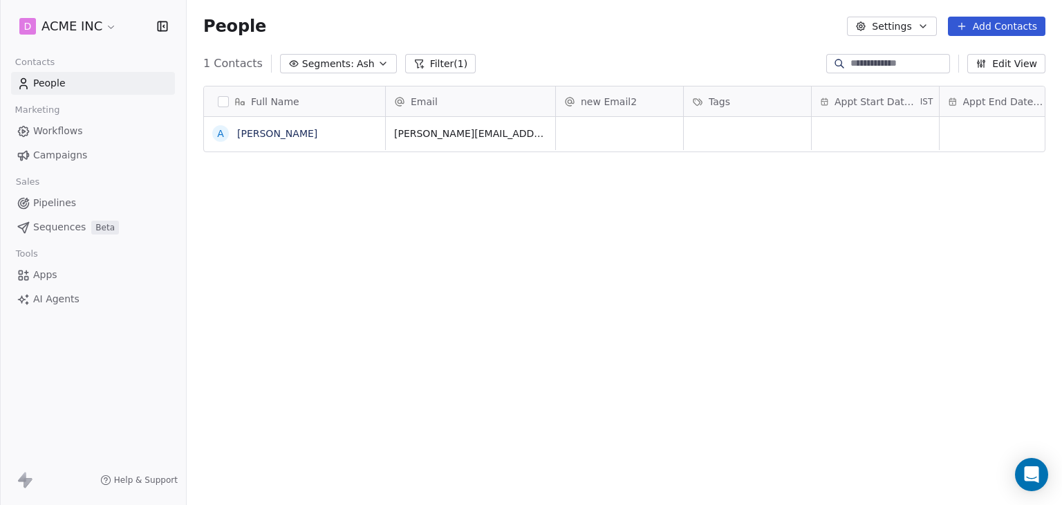
click at [424, 64] on button "Filter (1)" at bounding box center [440, 63] width 71 height 19
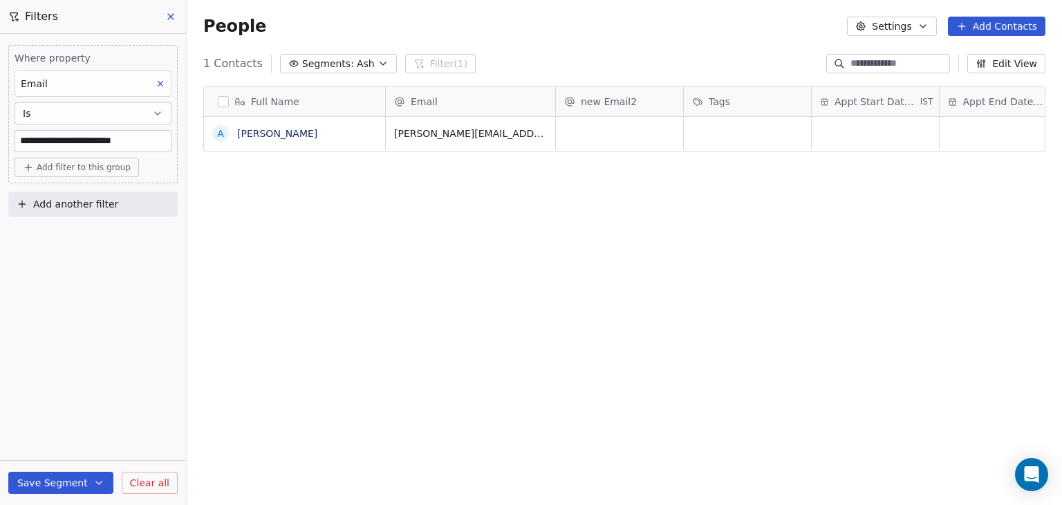
click at [165, 483] on span "Clear all" at bounding box center [149, 483] width 39 height 15
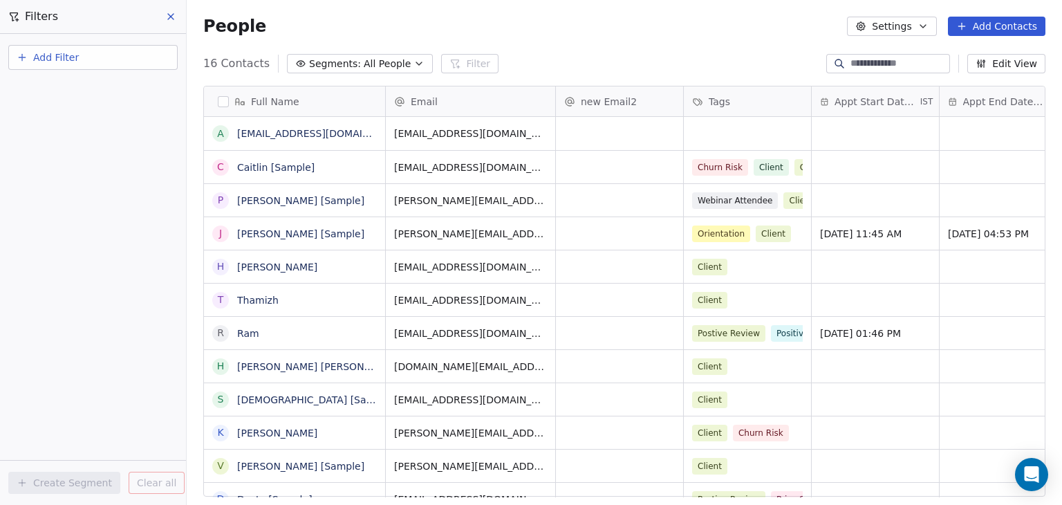
click at [175, 18] on icon at bounding box center [170, 16] width 11 height 11
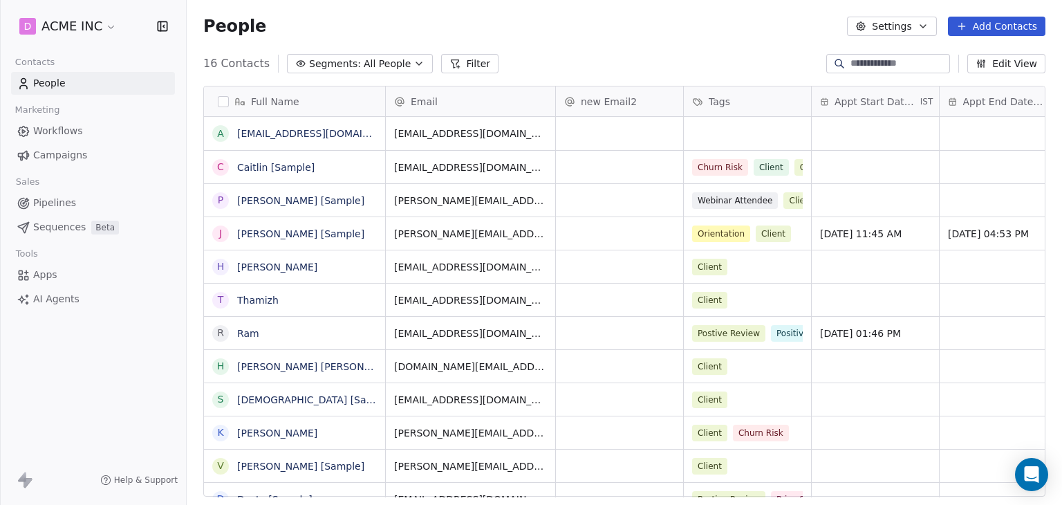
click at [48, 136] on span "Workflows" at bounding box center [58, 131] width 50 height 15
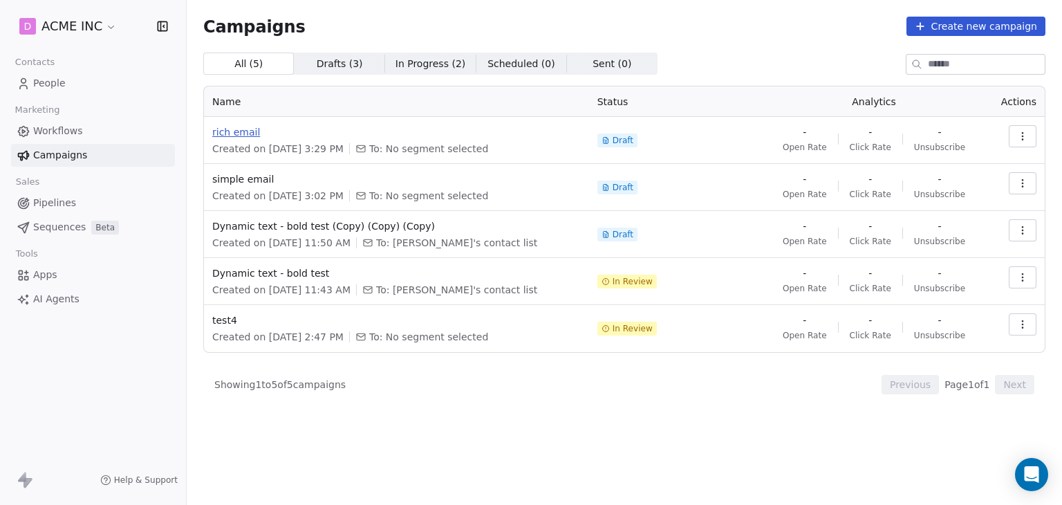
click at [239, 133] on span "rich email" at bounding box center [396, 132] width 369 height 14
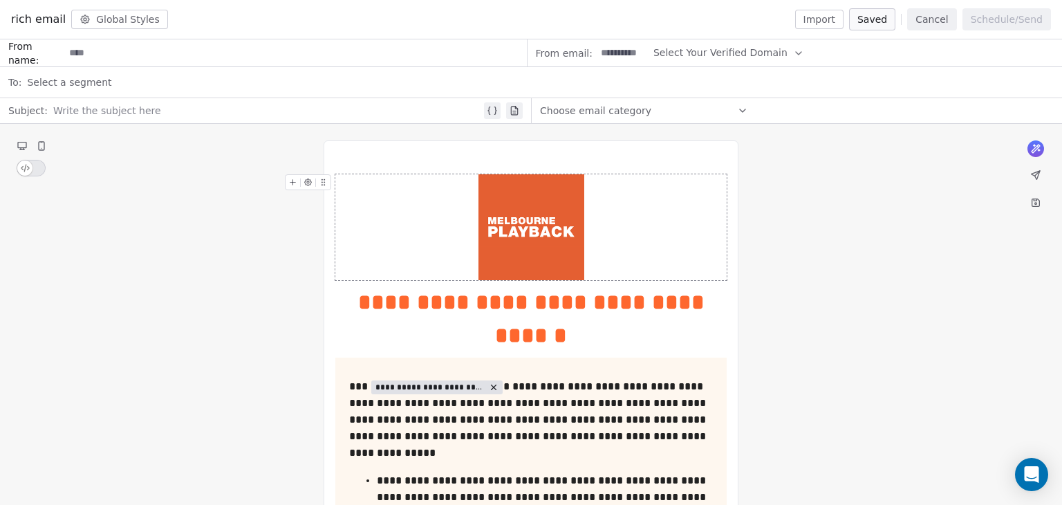
click at [93, 53] on input at bounding box center [295, 53] width 462 height 26
type input "******"
click at [89, 82] on span "Select a segment" at bounding box center [69, 82] width 84 height 14
type input "***"
click at [73, 167] on div "Ash" at bounding box center [120, 172] width 162 height 14
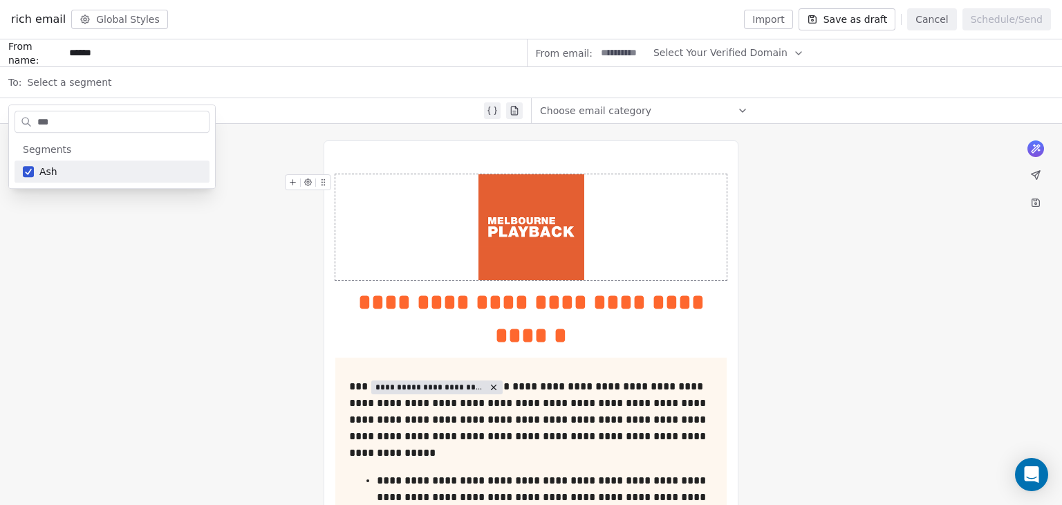
click at [609, 55] on input at bounding box center [623, 53] width 54 height 26
type input "****"
click at [714, 50] on span "Select Your Verified Domain" at bounding box center [721, 53] width 134 height 15
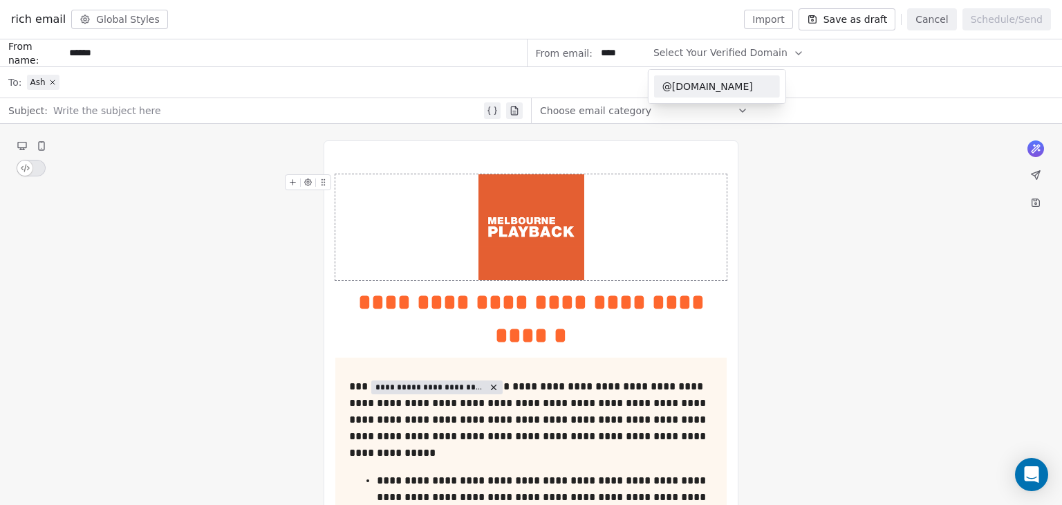
click at [712, 84] on span "@robocharm.in" at bounding box center [717, 87] width 109 height 14
click at [133, 106] on div at bounding box center [267, 110] width 428 height 17
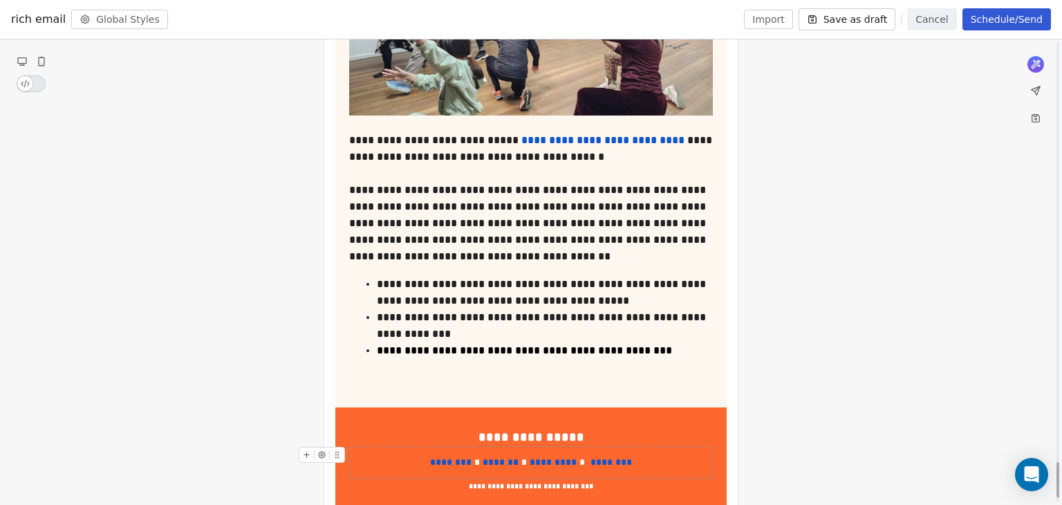
scroll to position [5599, 0]
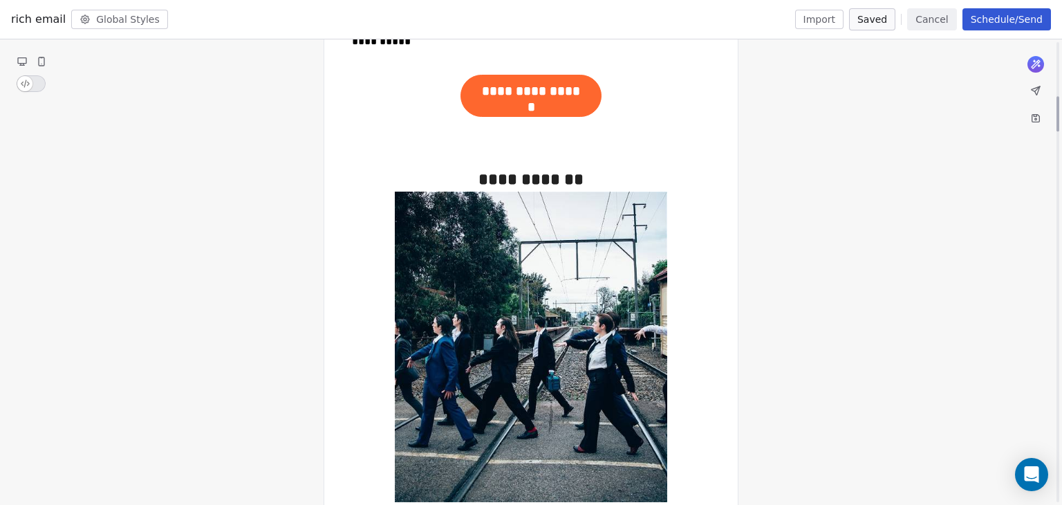
scroll to position [0, 0]
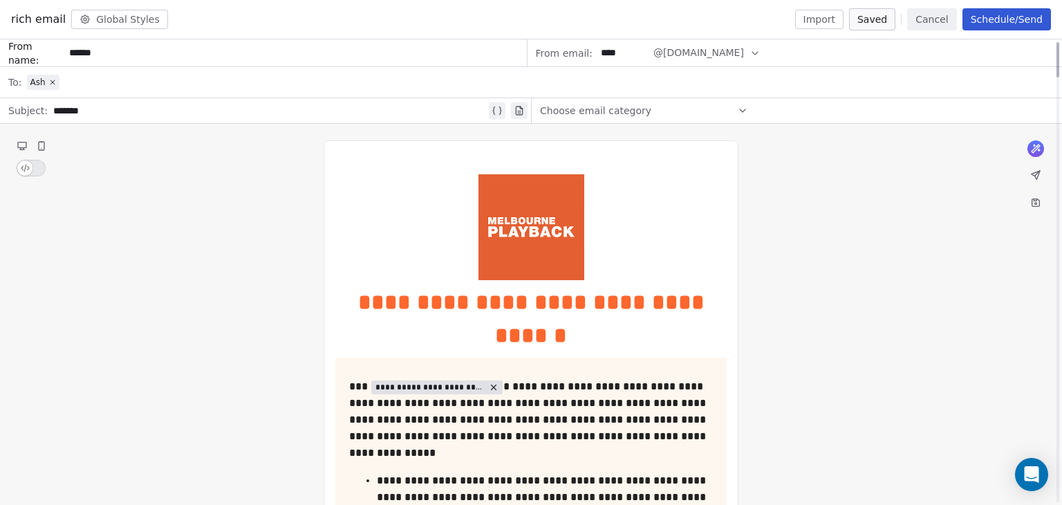
drag, startPoint x: 1058, startPoint y: 446, endPoint x: 1062, endPoint y: -53, distance: 498.6
click at [1059, 42] on div at bounding box center [1058, 59] width 3 height 35
click at [988, 21] on button "Schedule/Send" at bounding box center [1007, 19] width 89 height 22
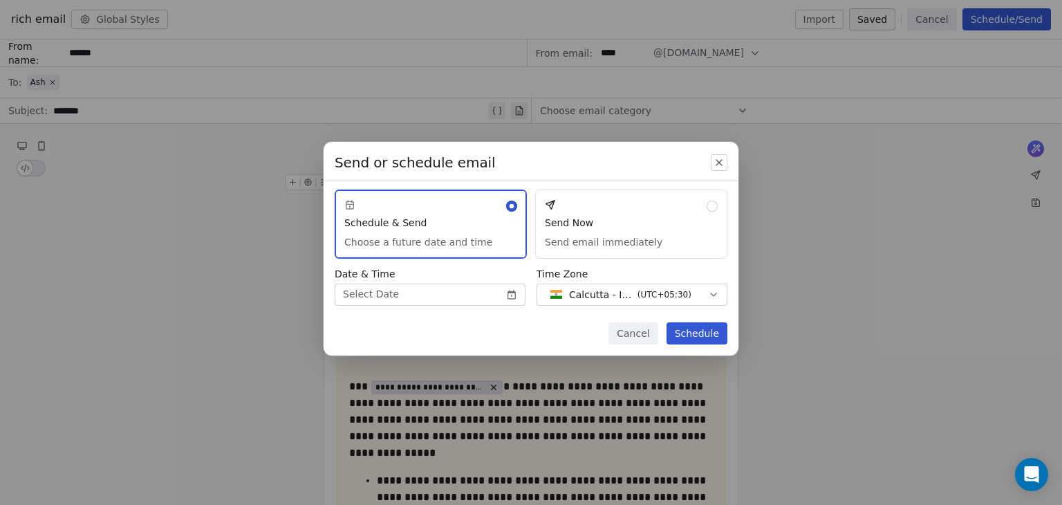
click at [564, 208] on button "Send Now Send email immediately" at bounding box center [631, 223] width 192 height 69
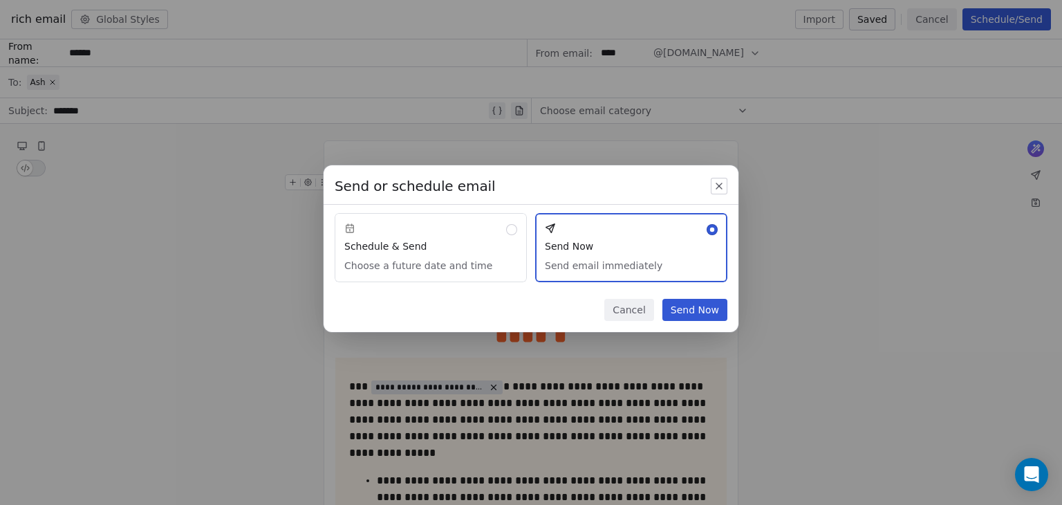
click at [679, 310] on button "Send Now" at bounding box center [695, 310] width 65 height 22
click at [686, 312] on button "Send Now" at bounding box center [695, 310] width 65 height 22
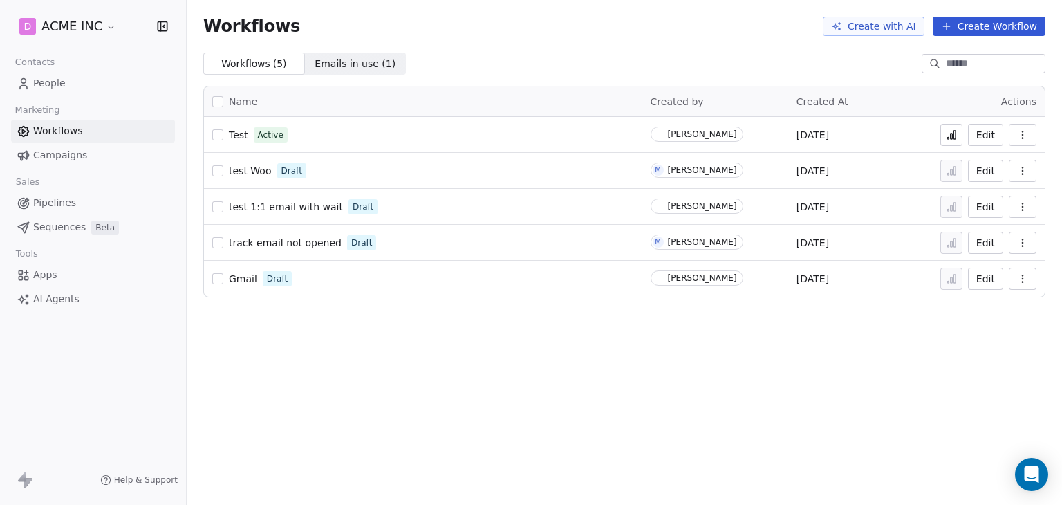
click at [953, 136] on icon at bounding box center [952, 136] width 2 height 6
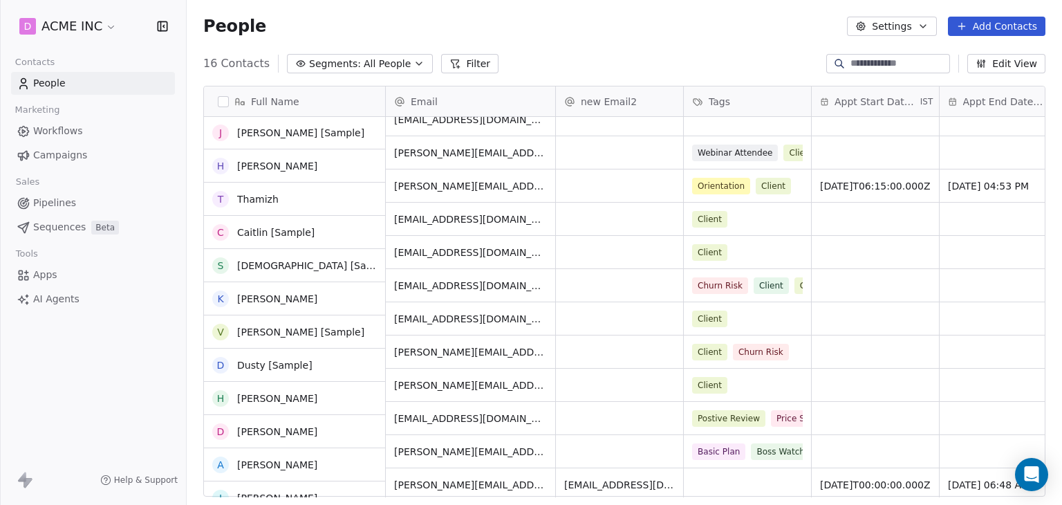
scroll to position [150, 0]
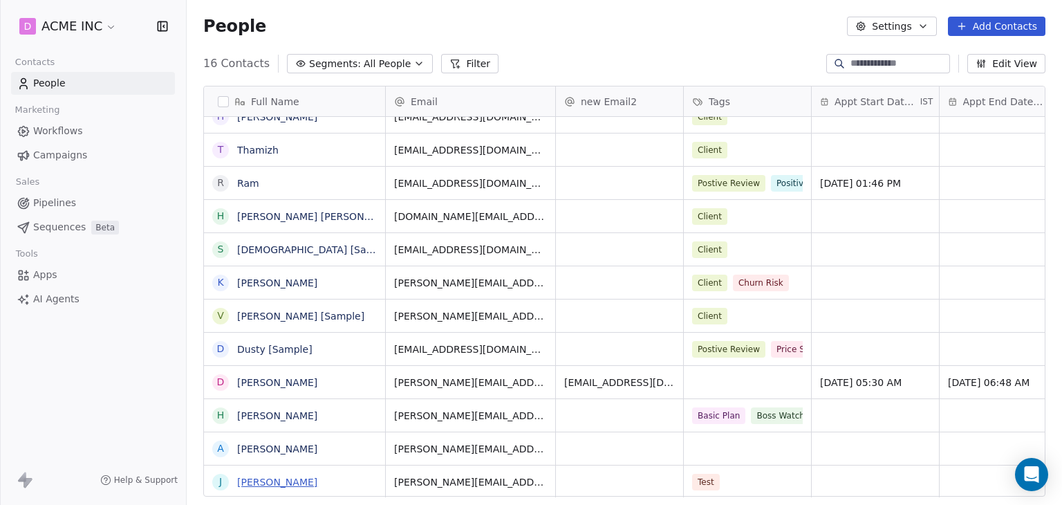
click at [254, 483] on link "[PERSON_NAME]" at bounding box center [277, 481] width 80 height 11
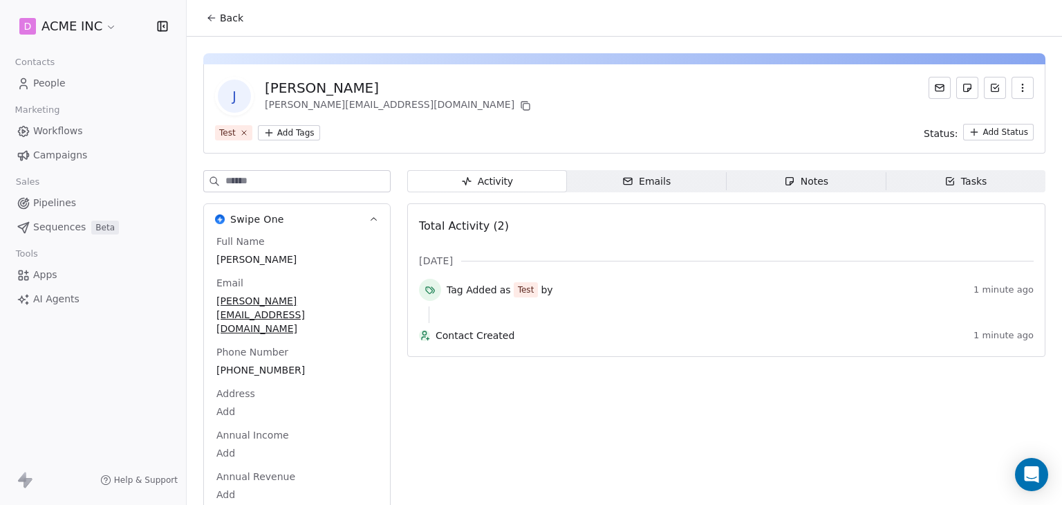
click at [223, 26] on button "Back" at bounding box center [225, 18] width 54 height 25
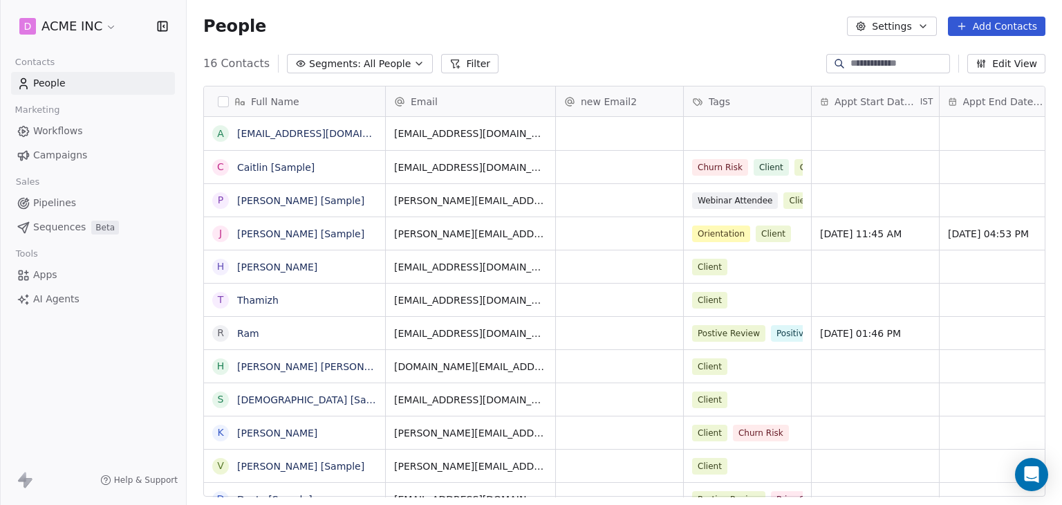
scroll to position [433, 864]
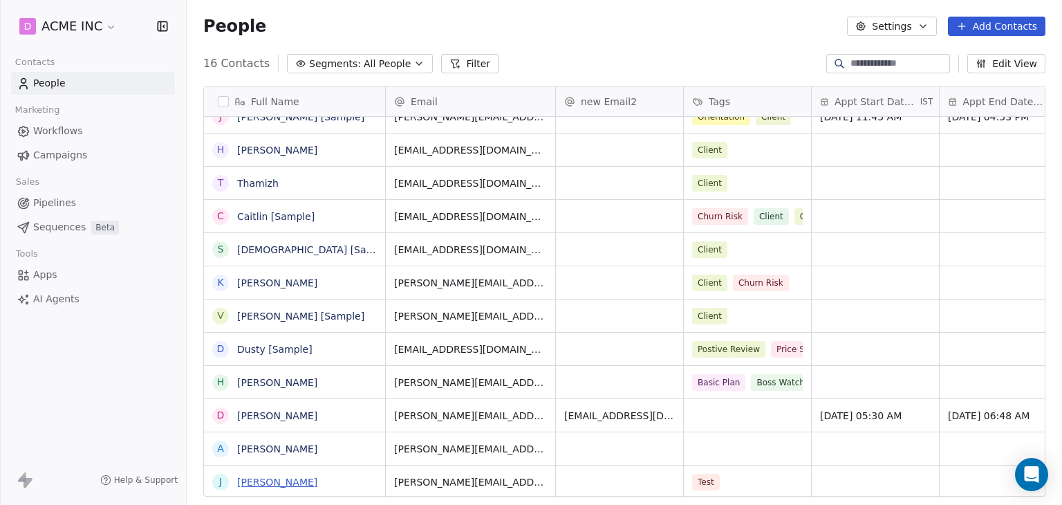
click at [262, 480] on link "[PERSON_NAME]" at bounding box center [277, 481] width 80 height 11
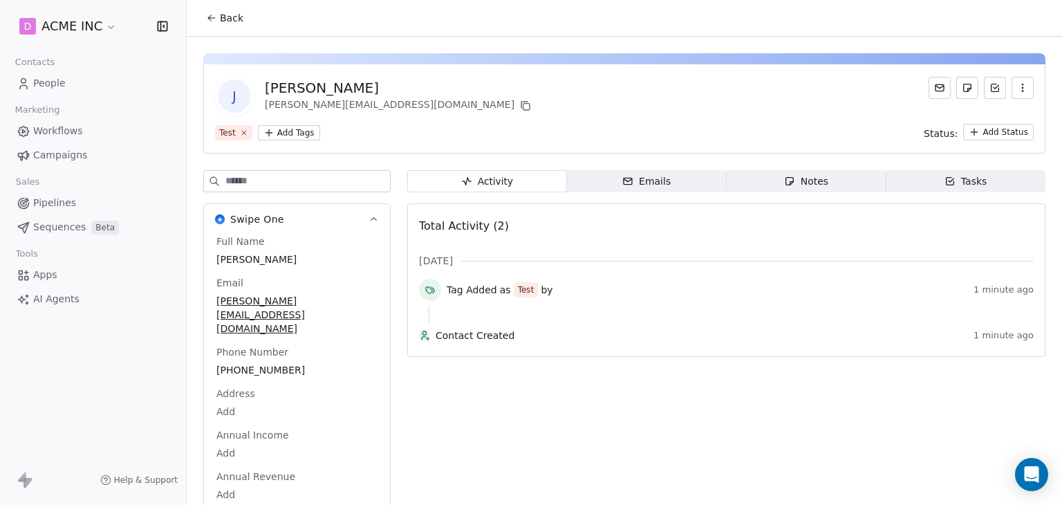
click at [608, 175] on span "Emails Emails" at bounding box center [647, 181] width 160 height 22
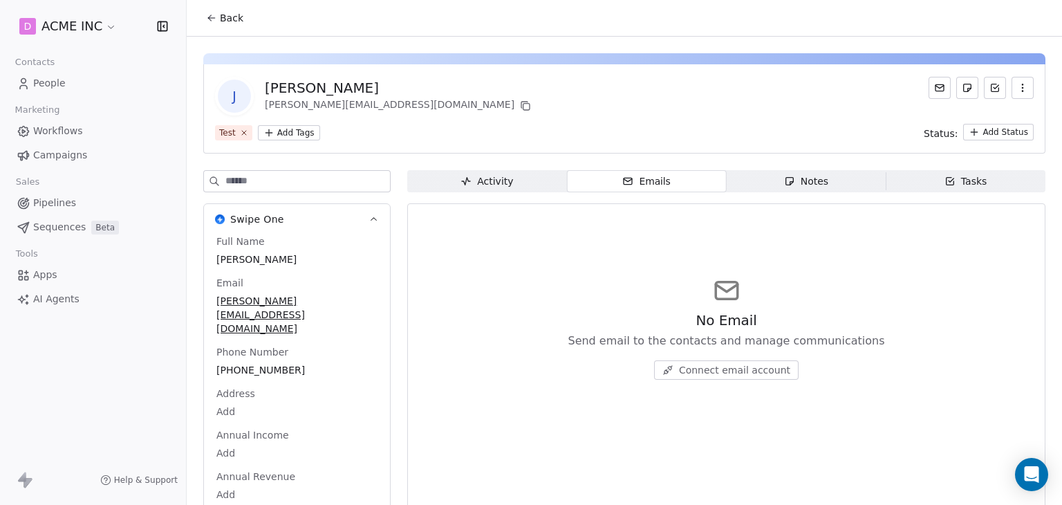
click at [784, 174] on div "Notes" at bounding box center [806, 181] width 44 height 15
click at [916, 182] on span "Tasks Tasks" at bounding box center [966, 181] width 160 height 22
click at [516, 185] on span "Activity Activity" at bounding box center [487, 181] width 160 height 22
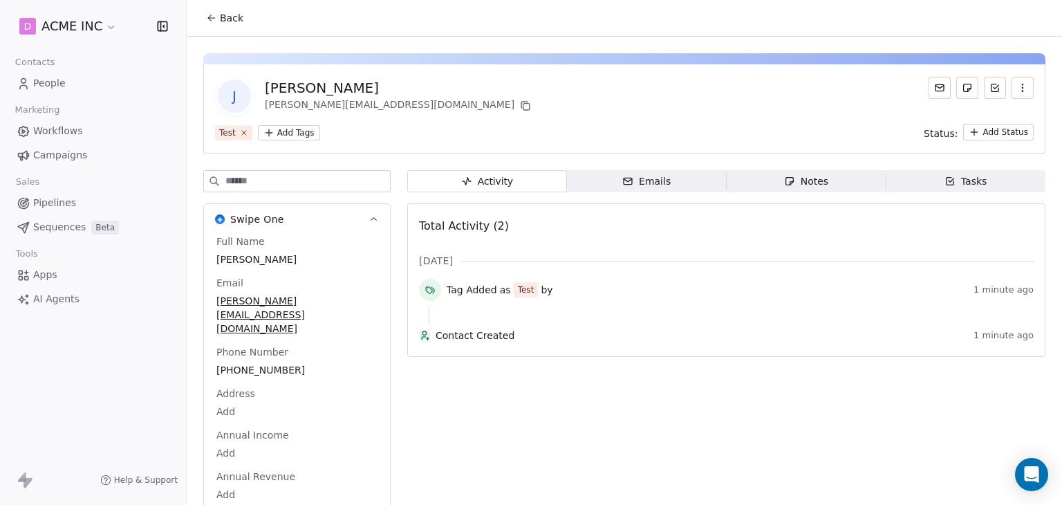
click at [200, 25] on button "Back" at bounding box center [225, 18] width 54 height 25
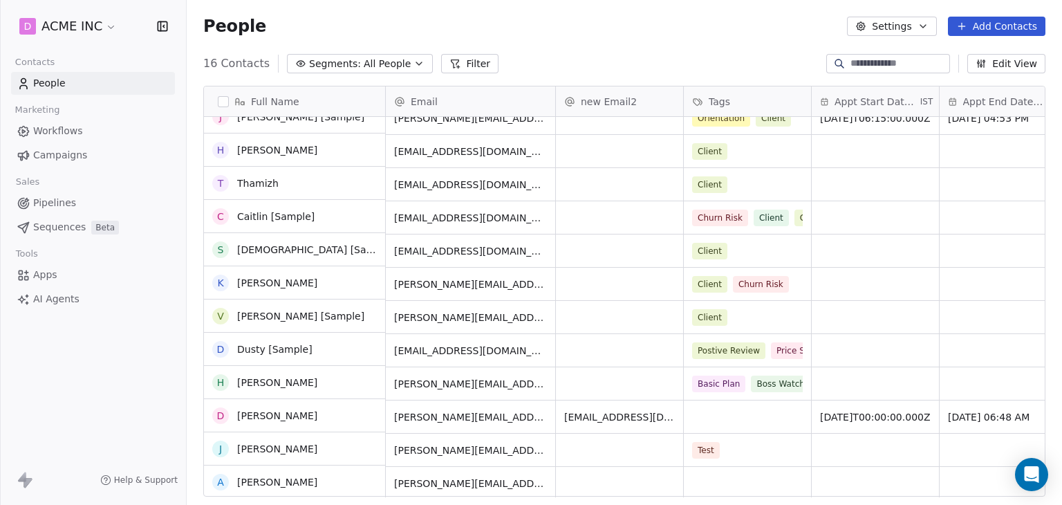
scroll to position [150, 0]
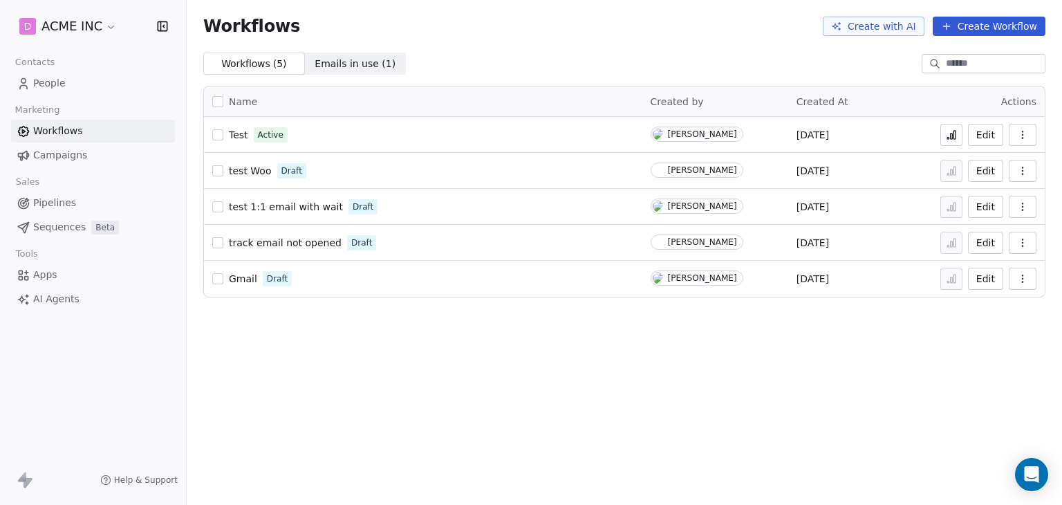
click at [443, 358] on div "Workflows Create with AI Create Workflow Workflows ( 5 ) Workflows ( 5 ) Emails…" at bounding box center [625, 252] width 876 height 505
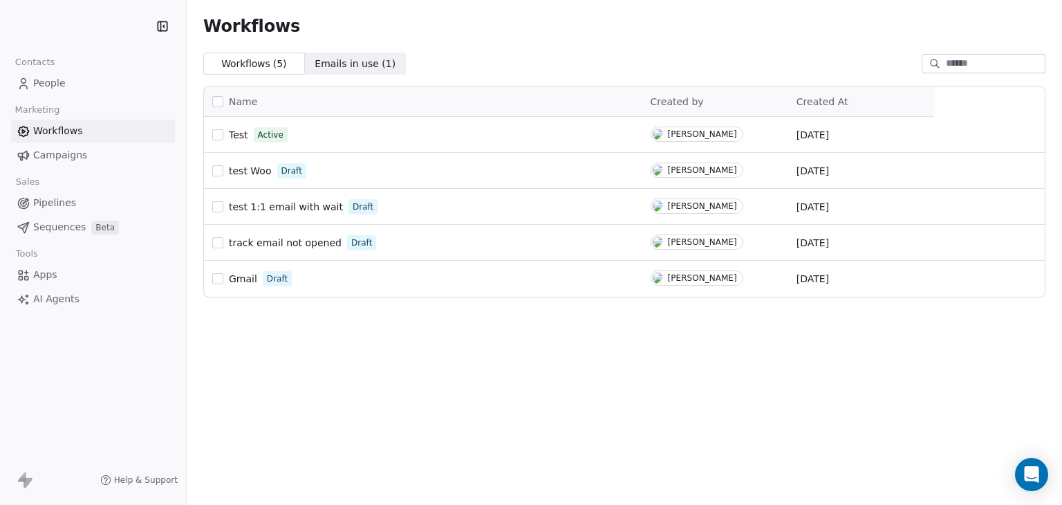
click at [349, 68] on span "Emails in use ( 1 )" at bounding box center [355, 64] width 81 height 15
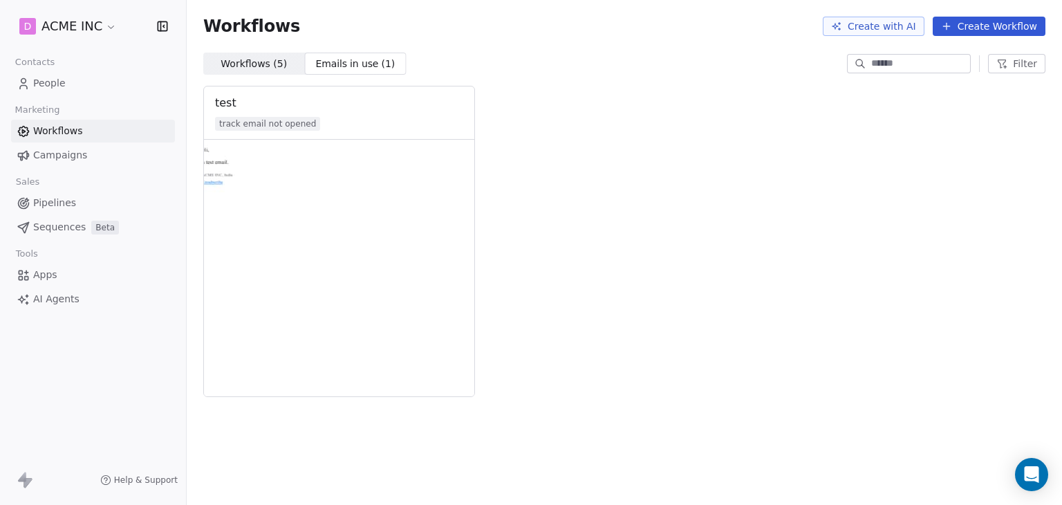
click at [230, 66] on span "Workflows ( 5 )" at bounding box center [254, 64] width 66 height 15
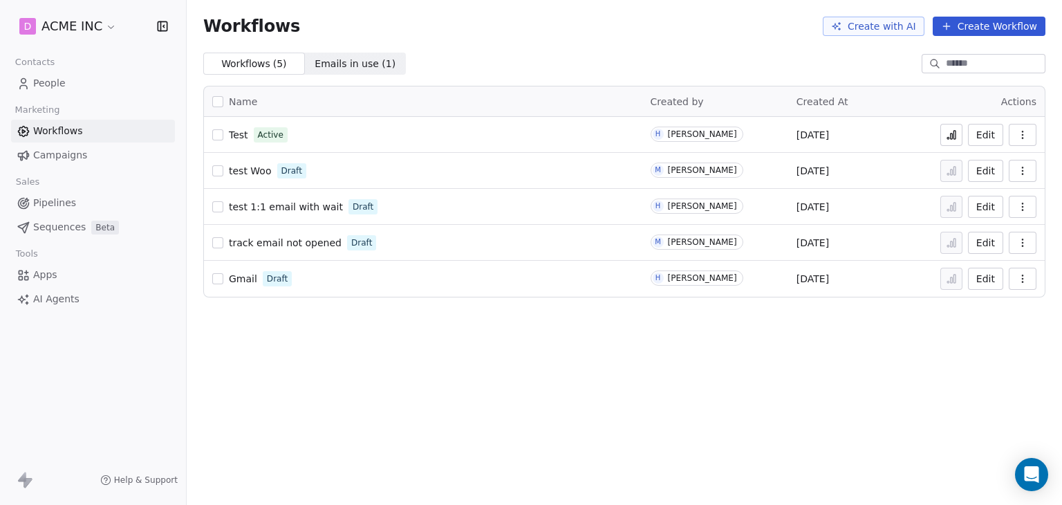
click at [230, 131] on span "Test" at bounding box center [238, 134] width 19 height 11
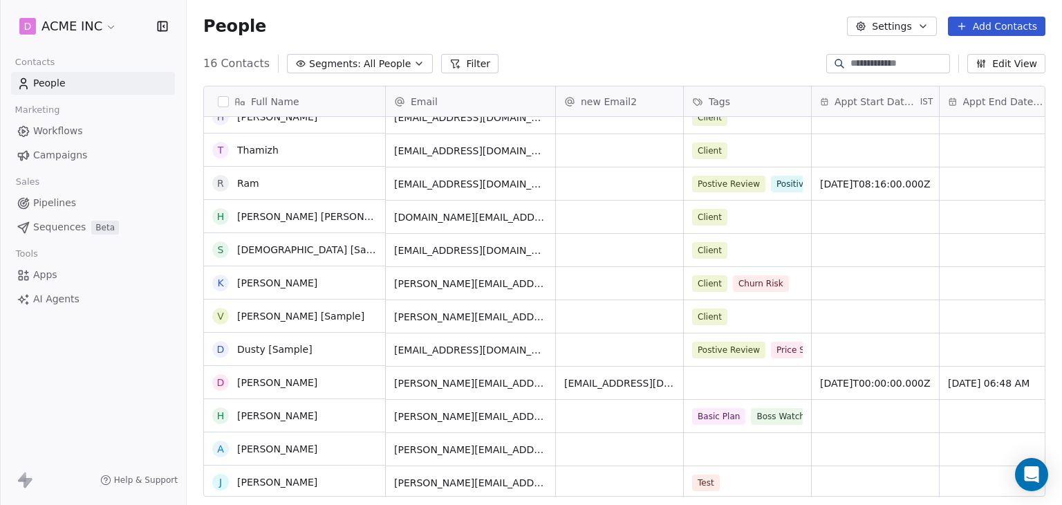
scroll to position [150, 0]
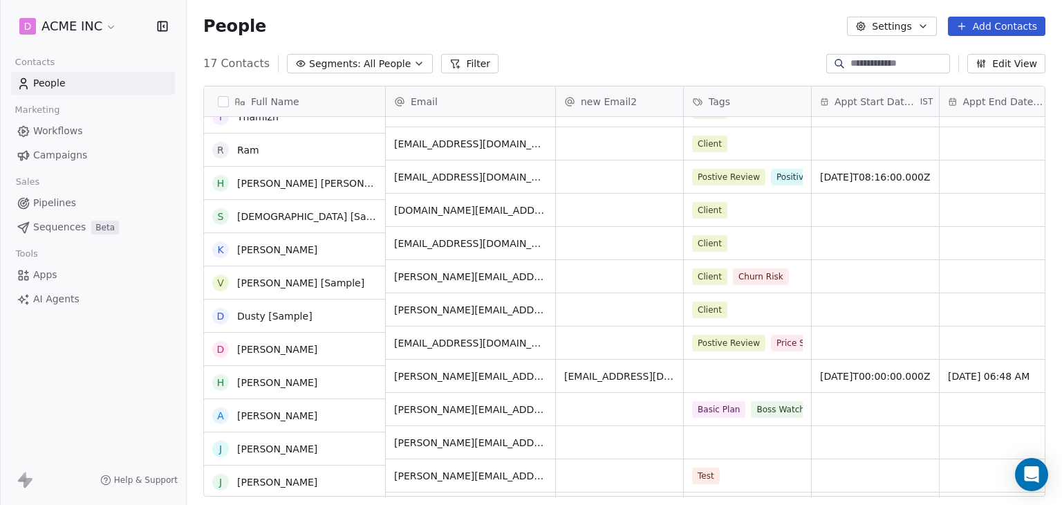
scroll to position [183, 0]
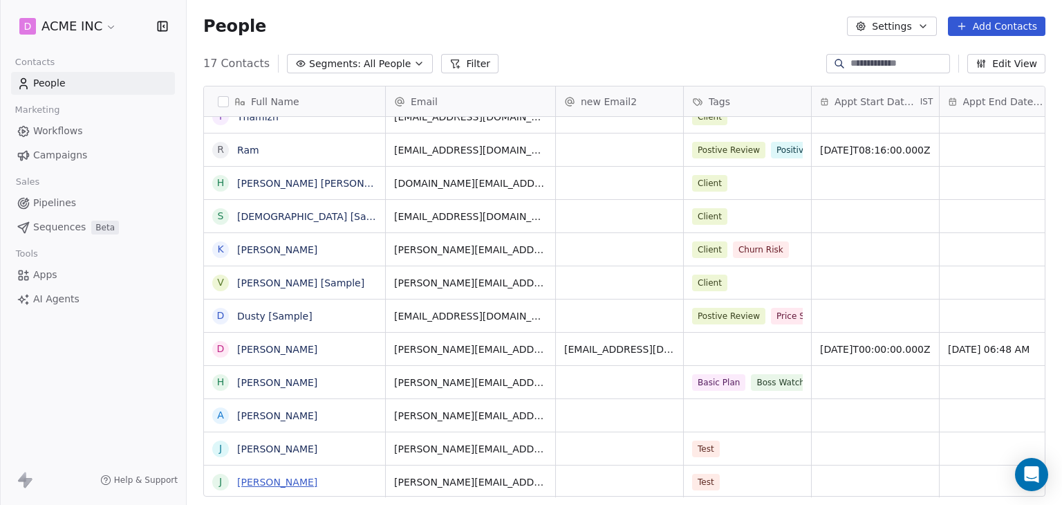
click at [238, 479] on link "jason chase" at bounding box center [277, 481] width 80 height 11
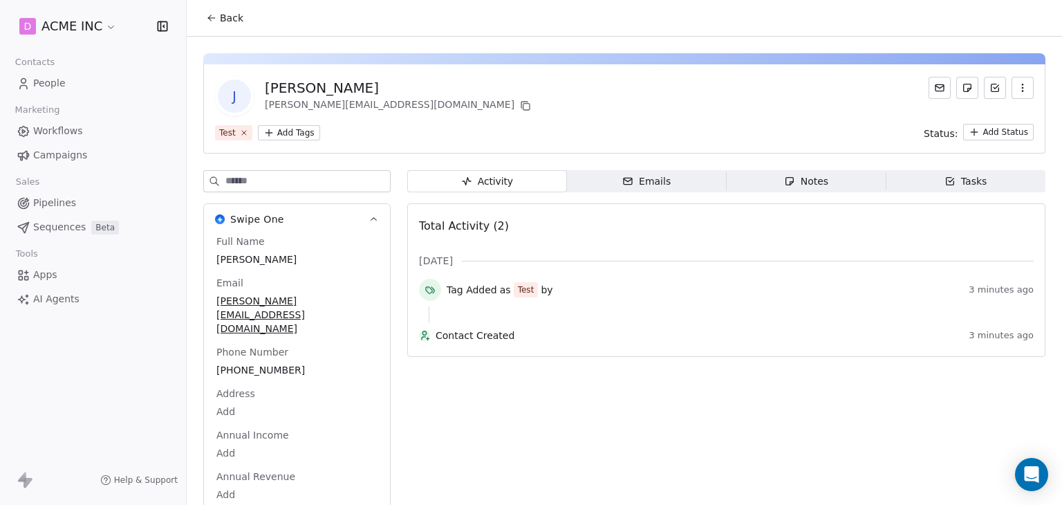
click at [223, 20] on span "Back" at bounding box center [232, 18] width 24 height 14
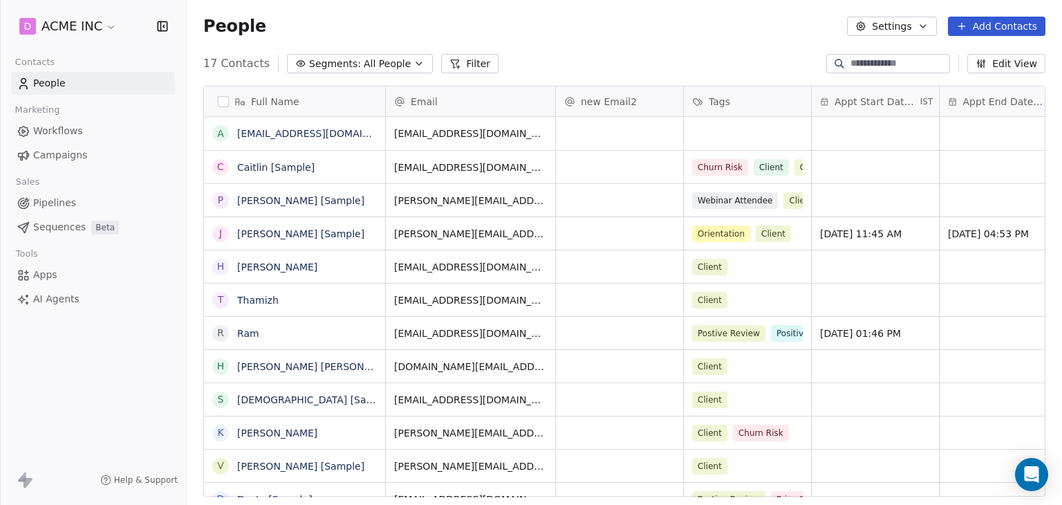
scroll to position [433, 864]
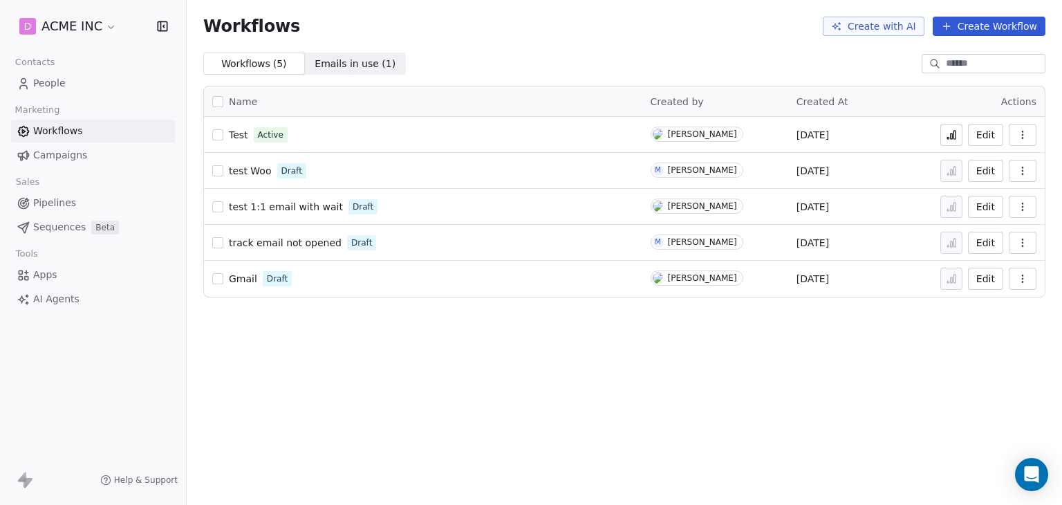
click at [953, 142] on button at bounding box center [952, 135] width 22 height 22
click at [952, 136] on icon at bounding box center [951, 134] width 11 height 11
